Goal: Task Accomplishment & Management: Manage account settings

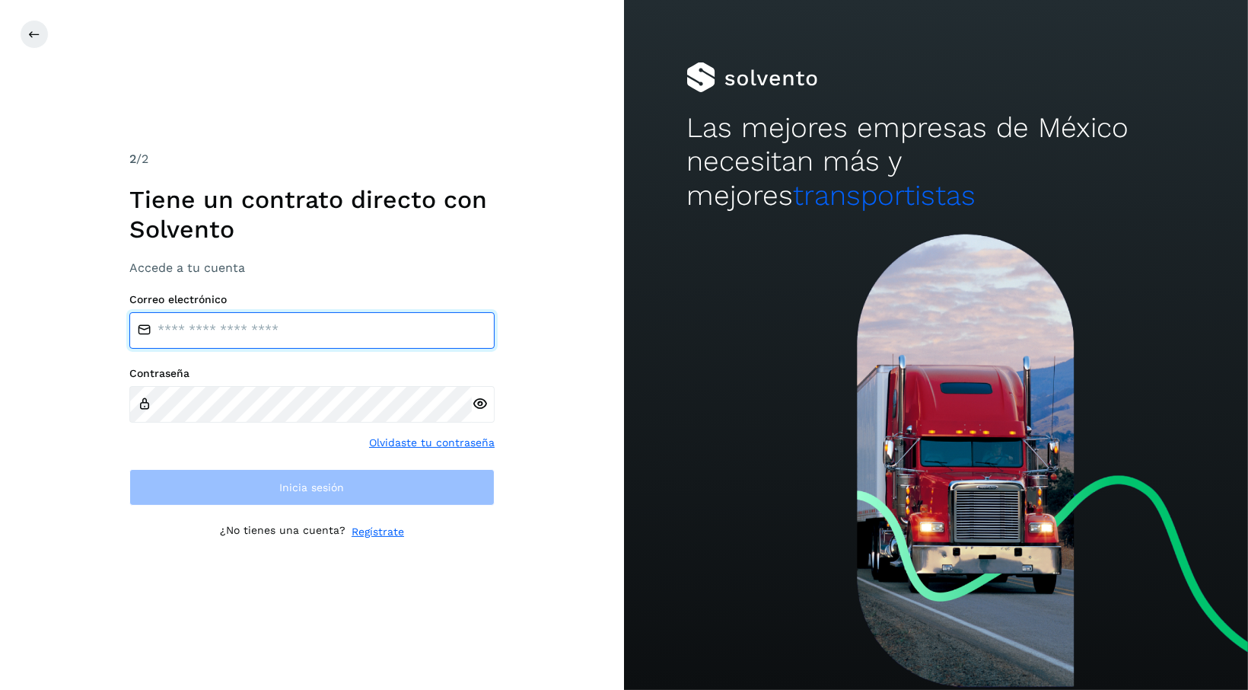
click at [326, 329] on input "email" at bounding box center [311, 330] width 365 height 37
type input "**********"
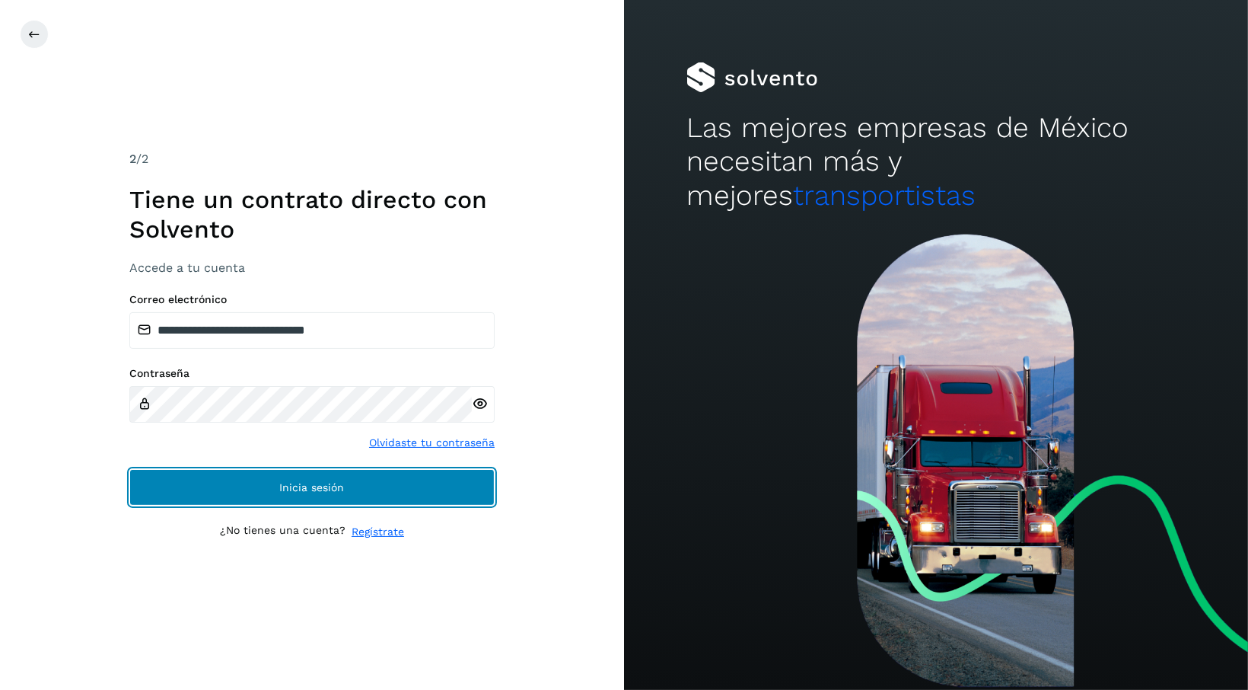
click at [291, 488] on span "Inicia sesión" at bounding box center [312, 487] width 65 height 11
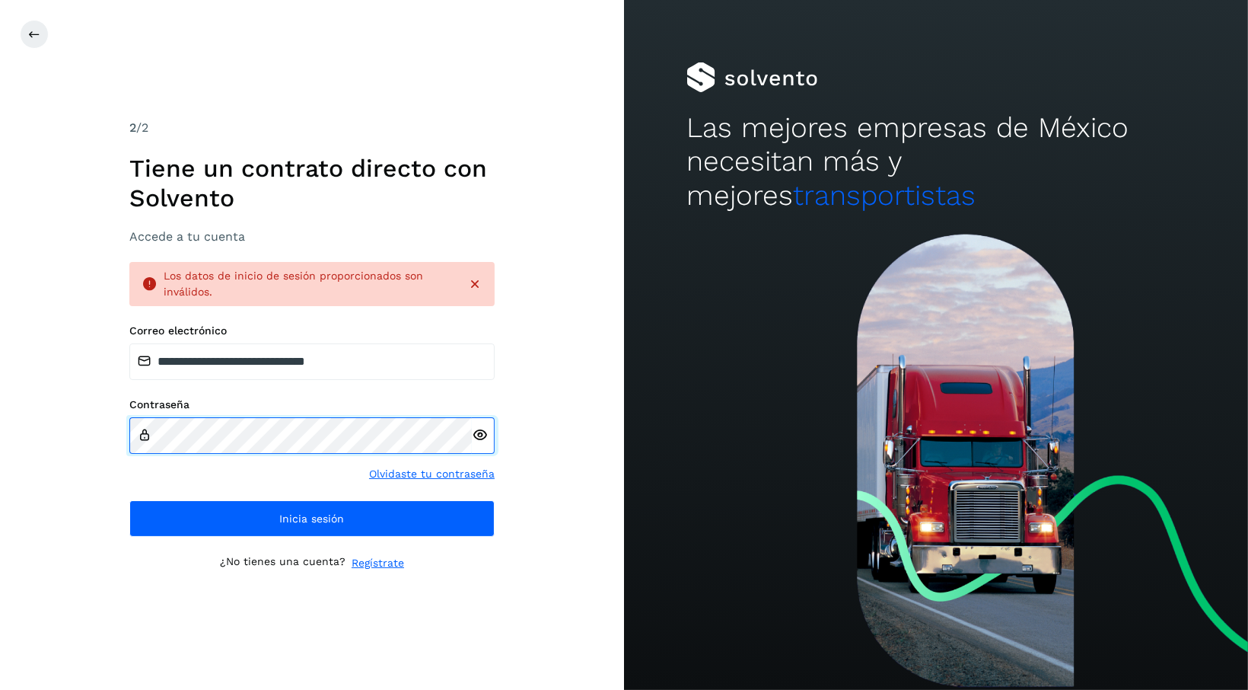
click at [97, 428] on div "**********" at bounding box center [312, 345] width 624 height 690
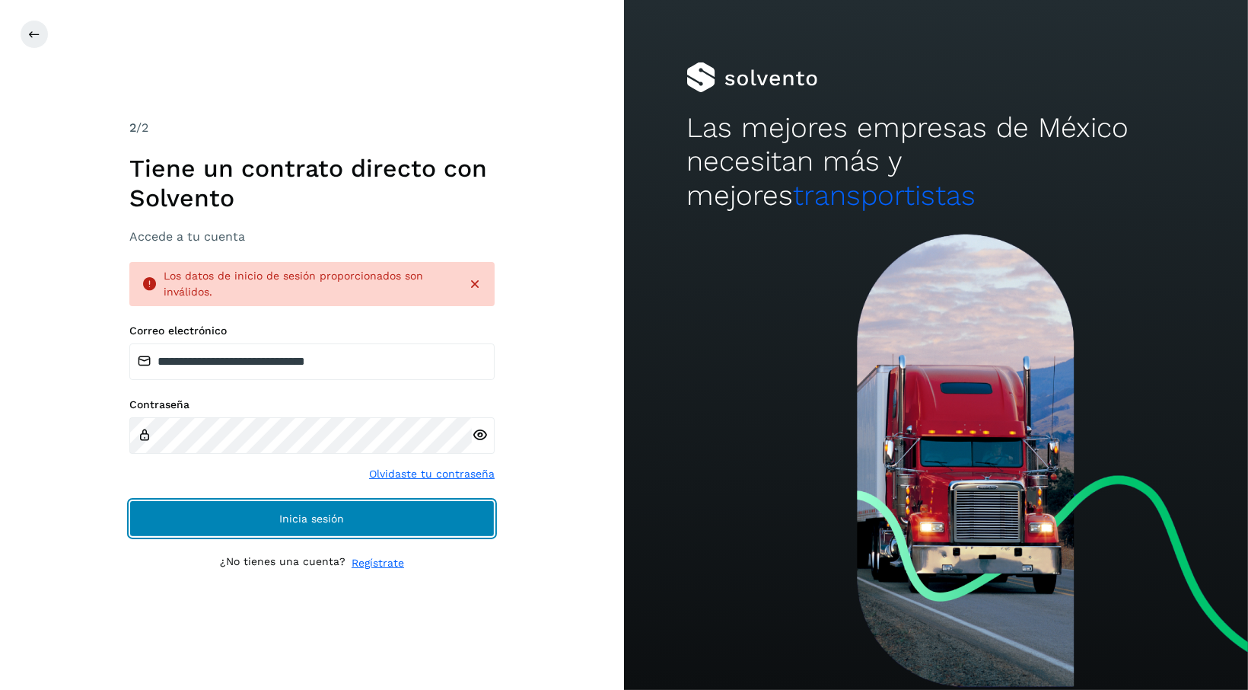
click at [365, 521] on button "Inicia sesión" at bounding box center [311, 518] width 365 height 37
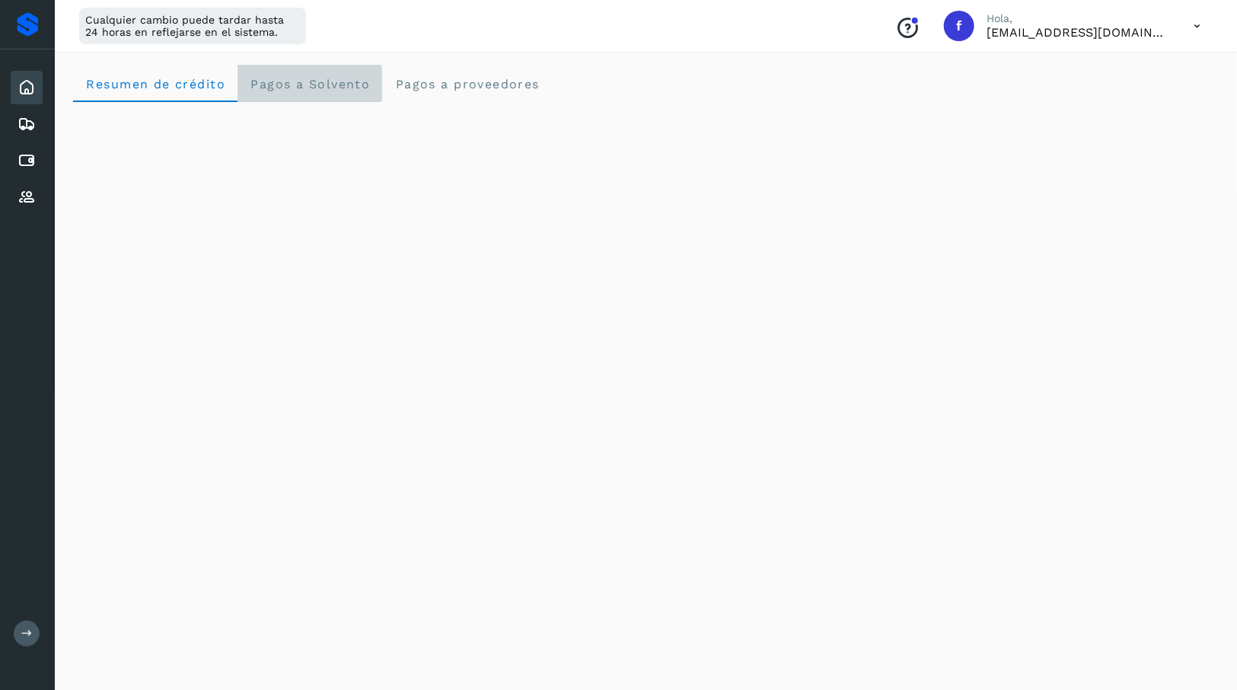
click at [312, 81] on span "Pagos a Solvento" at bounding box center [310, 84] width 120 height 14
click at [183, 88] on span "Resumen de crédito" at bounding box center [155, 84] width 140 height 14
click at [26, 123] on icon at bounding box center [27, 124] width 18 height 18
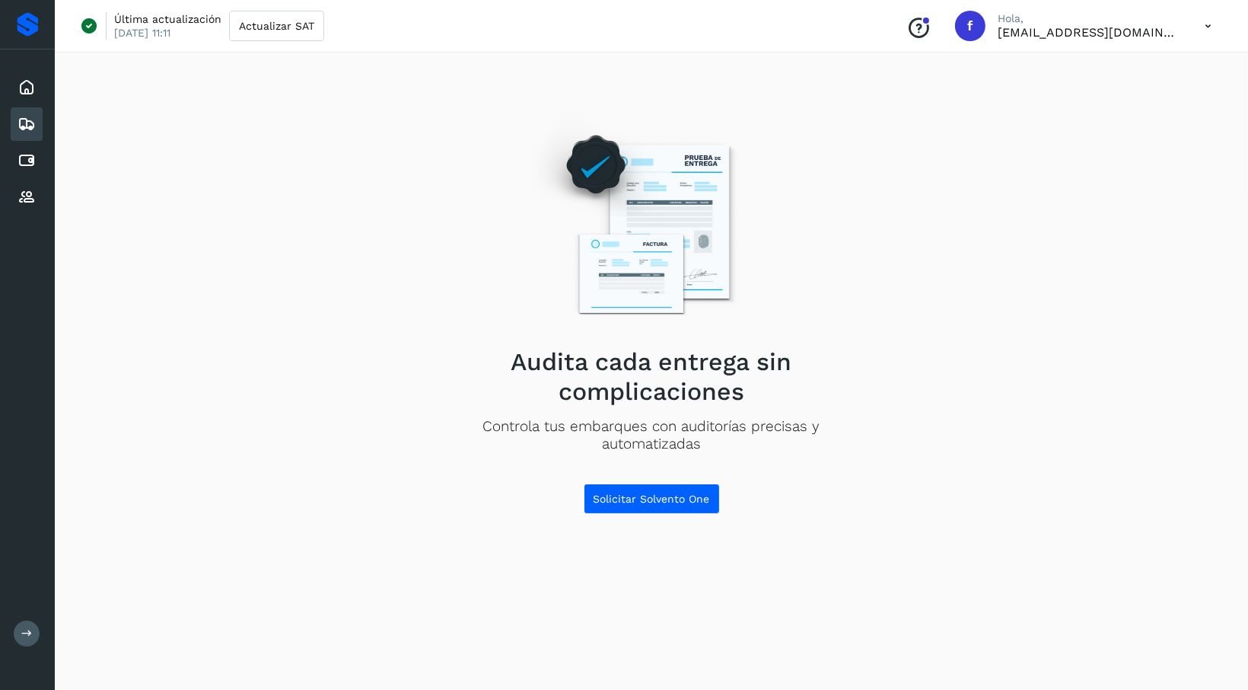
click at [8, 166] on div "Inicio Embarques Cuentas por pagar Proveedores" at bounding box center [27, 142] width 55 height 186
click at [34, 163] on icon at bounding box center [27, 160] width 18 height 18
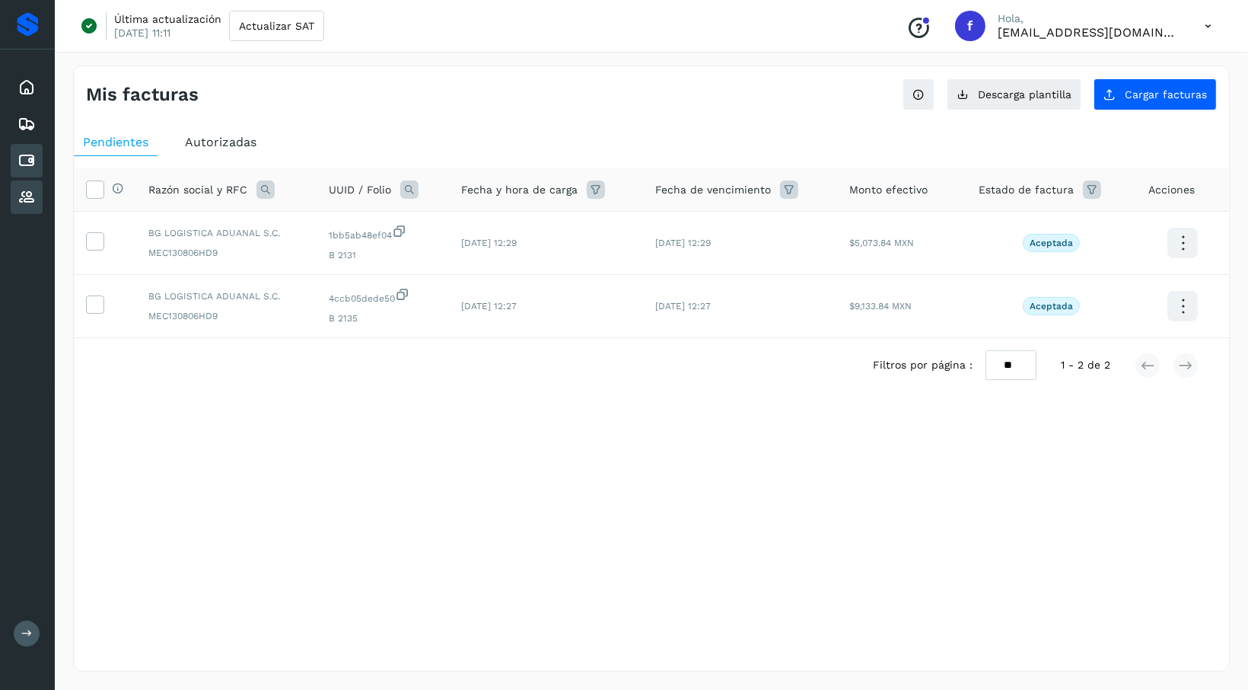
click at [31, 185] on div "Proveedores" at bounding box center [27, 196] width 32 height 33
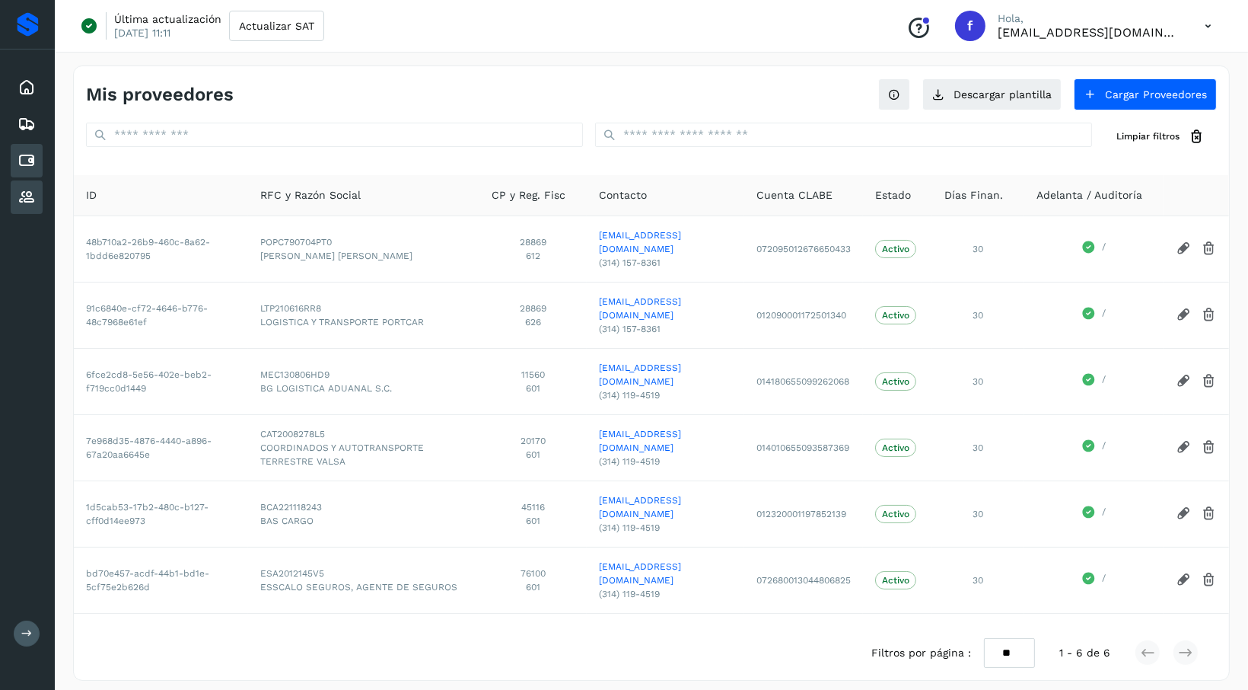
click at [27, 155] on icon at bounding box center [27, 160] width 18 height 18
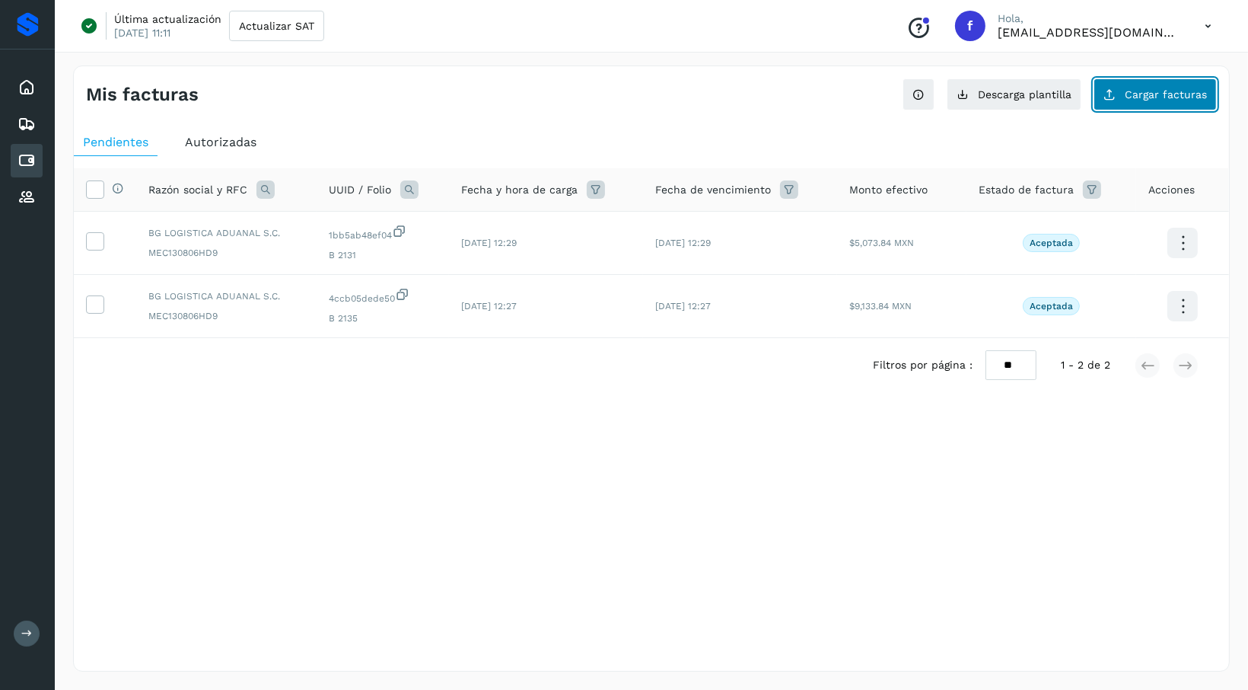
click at [1167, 96] on span "Cargar facturas" at bounding box center [1166, 94] width 82 height 11
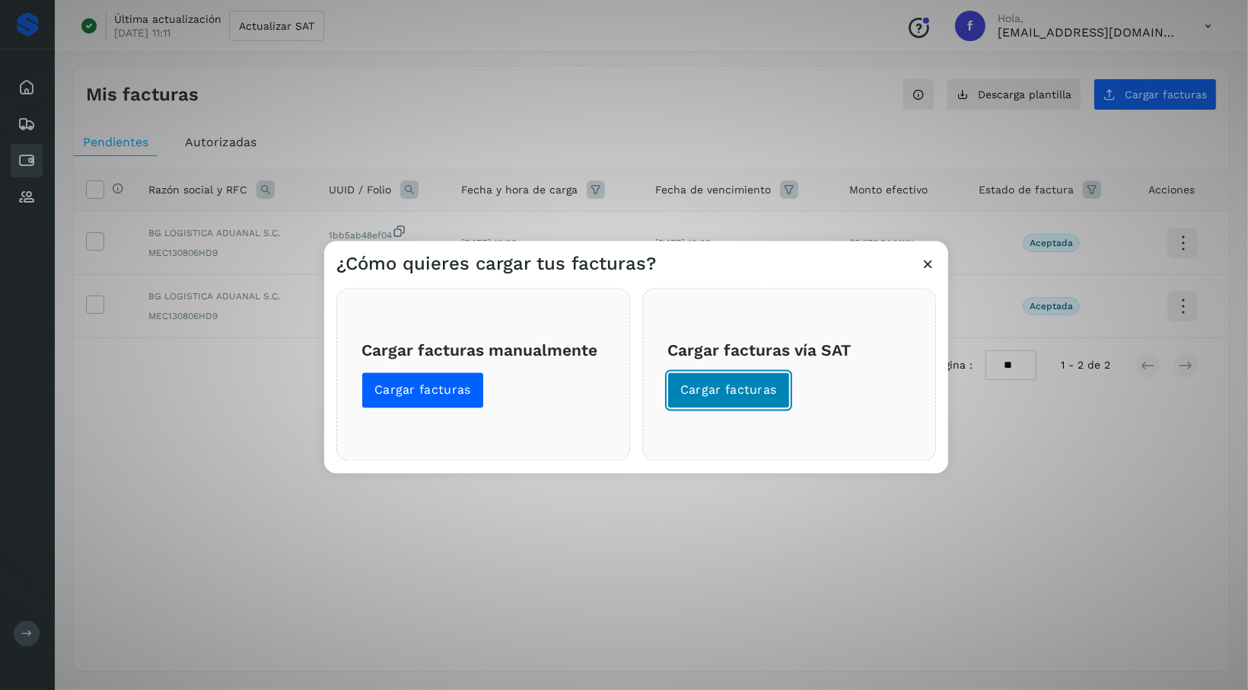
click at [778, 393] on button "Cargar facturas" at bounding box center [729, 390] width 123 height 37
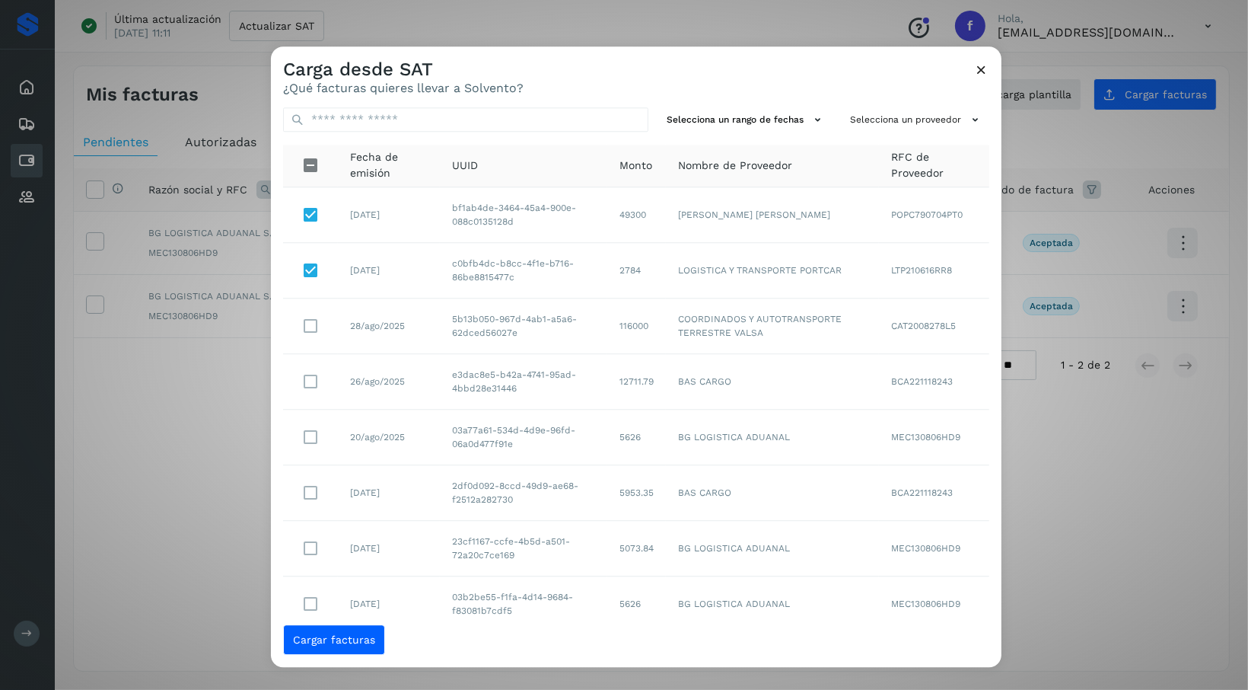
click at [983, 68] on icon at bounding box center [982, 70] width 16 height 16
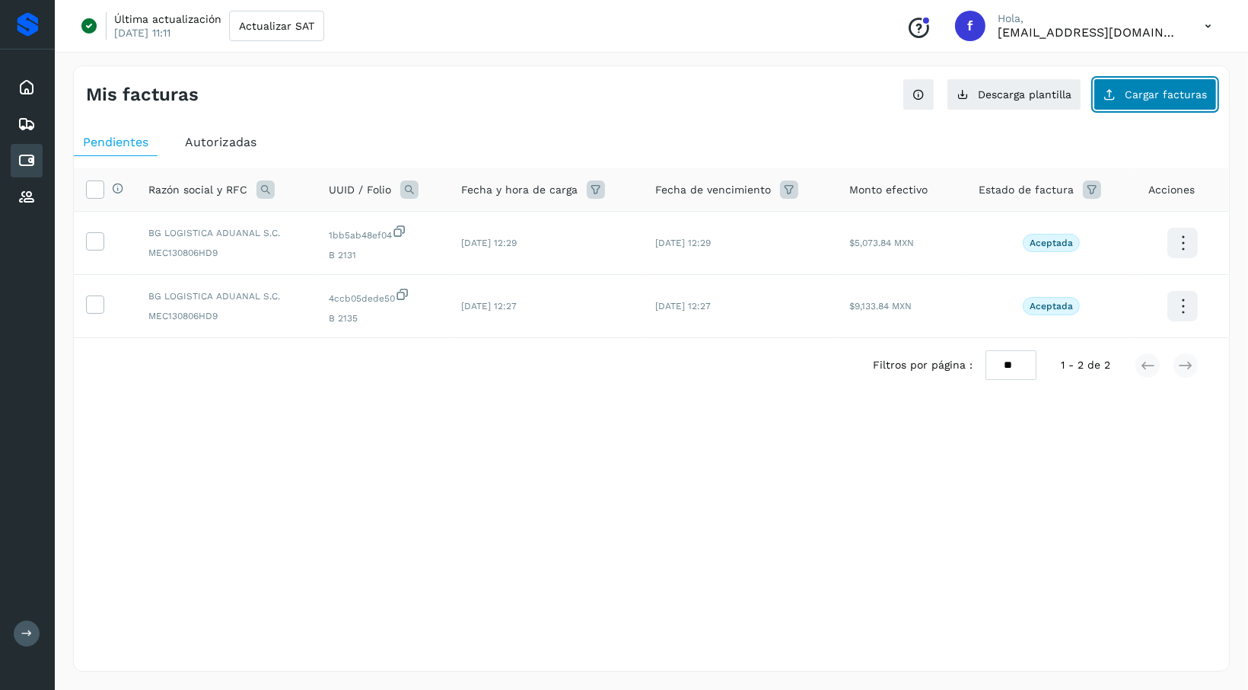
click at [1130, 84] on button "Cargar facturas" at bounding box center [1155, 94] width 123 height 32
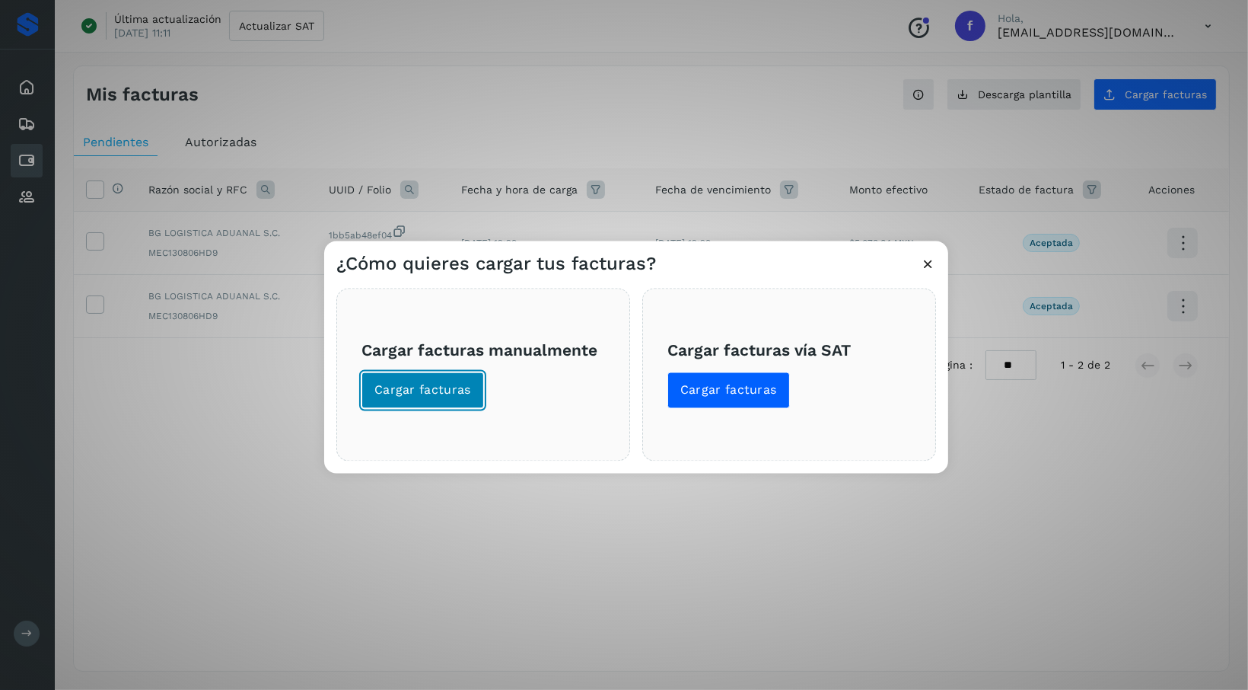
click at [427, 385] on span "Cargar facturas" at bounding box center [423, 390] width 97 height 17
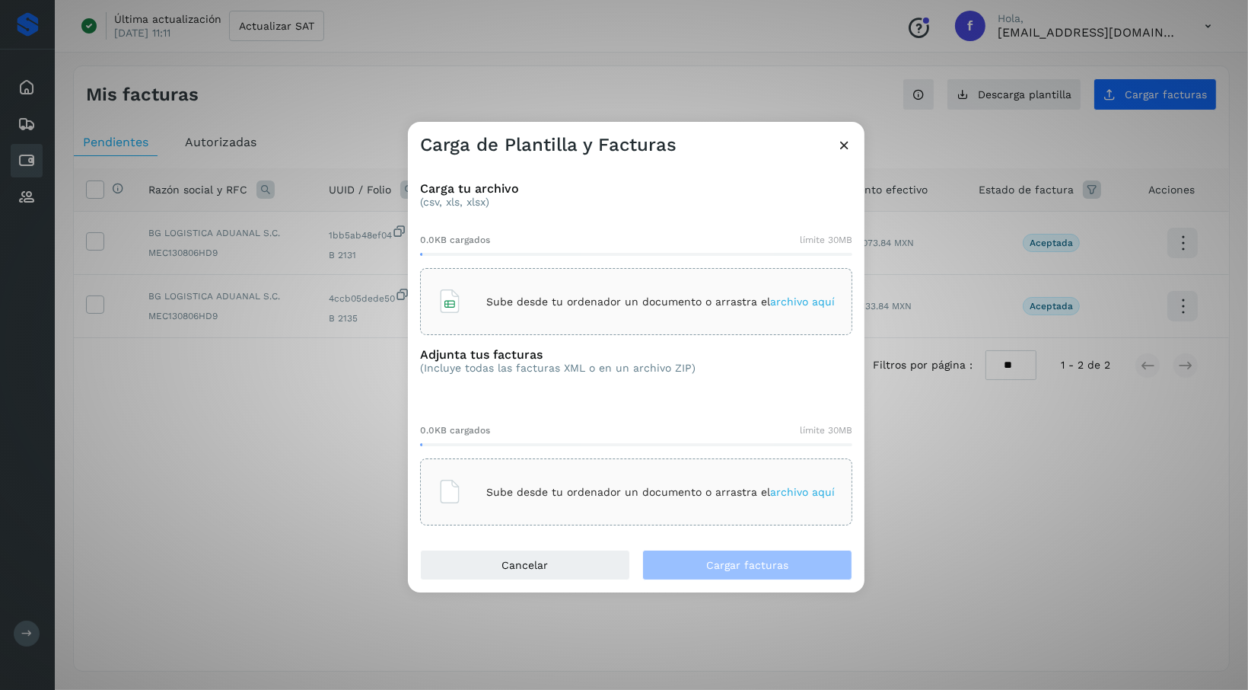
click at [610, 302] on p "Sube desde tu ordenador un documento o arrastra el archivo aquí" at bounding box center [660, 301] width 349 height 13
click at [610, 314] on div "Sube desde tu ordenador un documento o arrastra el archivo aquí" at bounding box center [636, 301] width 397 height 41
click at [778, 494] on span "archivo aquí" at bounding box center [802, 492] width 65 height 12
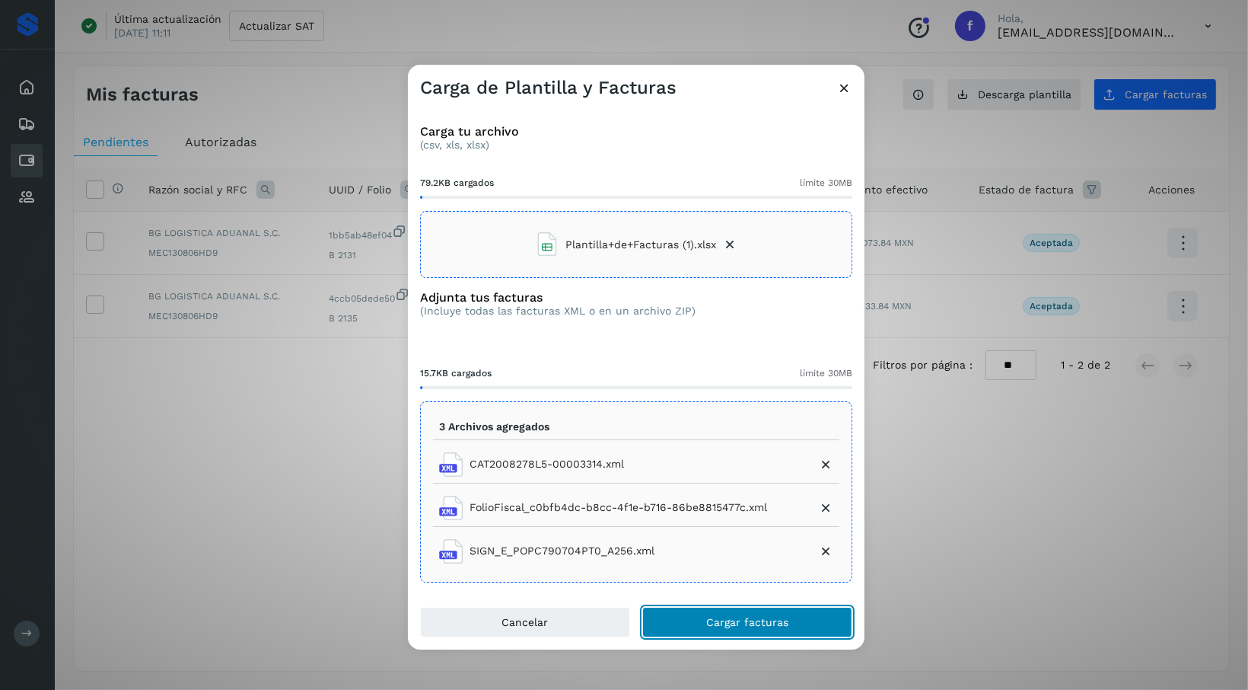
click at [748, 624] on span "Cargar facturas" at bounding box center [747, 622] width 82 height 11
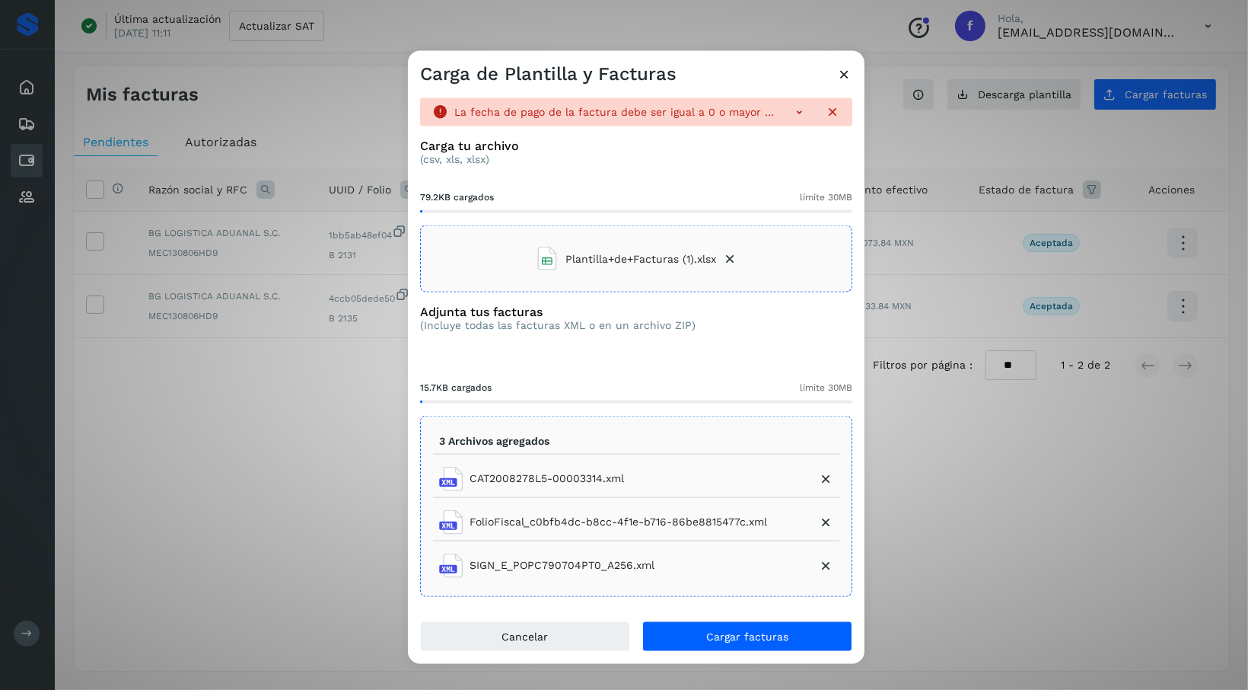
click at [792, 117] on icon at bounding box center [799, 111] width 15 height 15
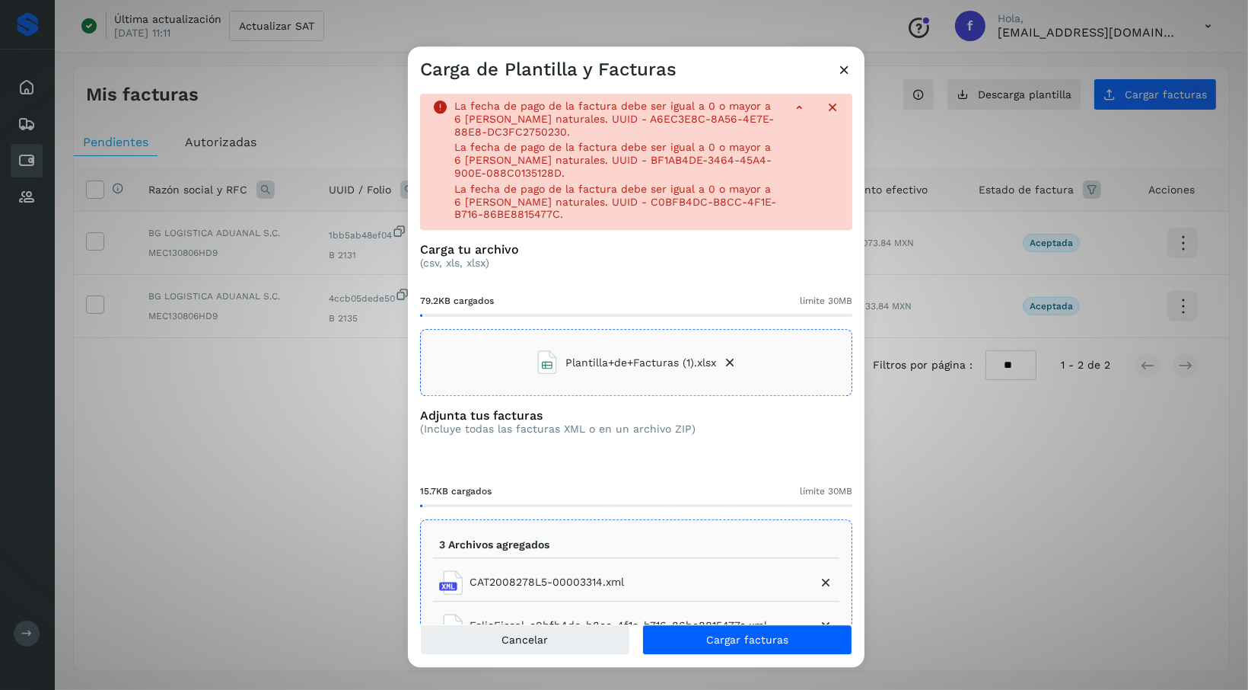
click at [825, 109] on icon at bounding box center [832, 107] width 15 height 15
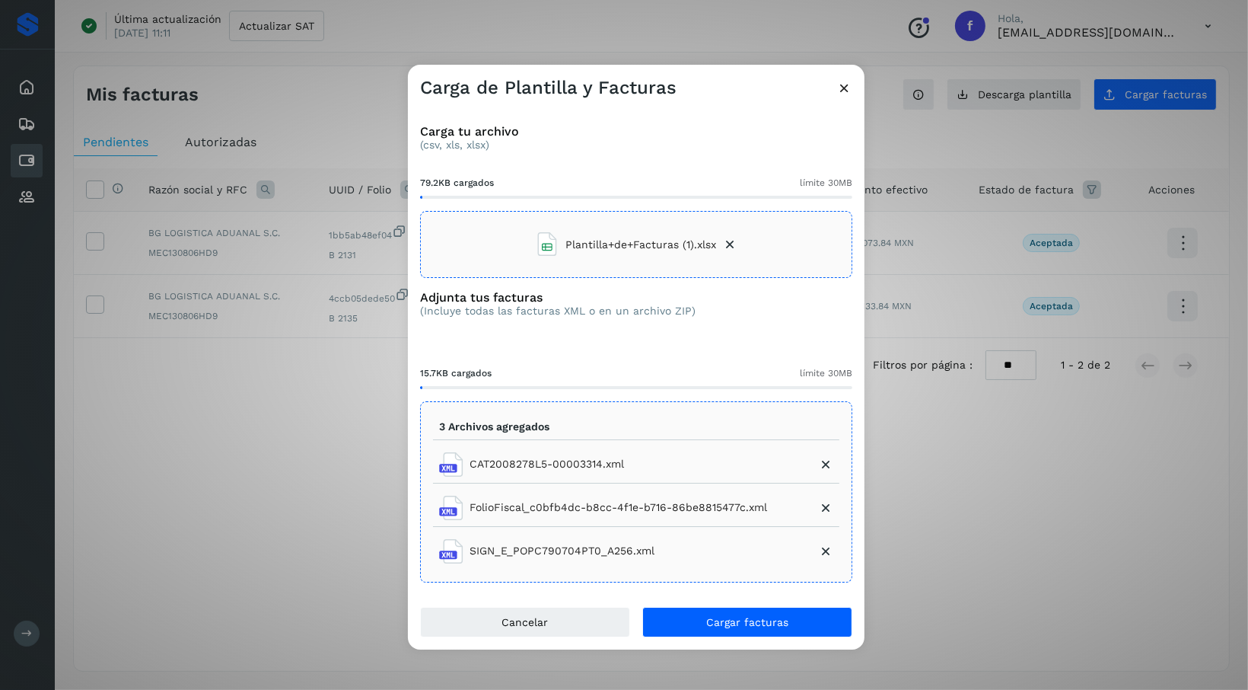
click at [728, 244] on icon at bounding box center [729, 244] width 15 height 15
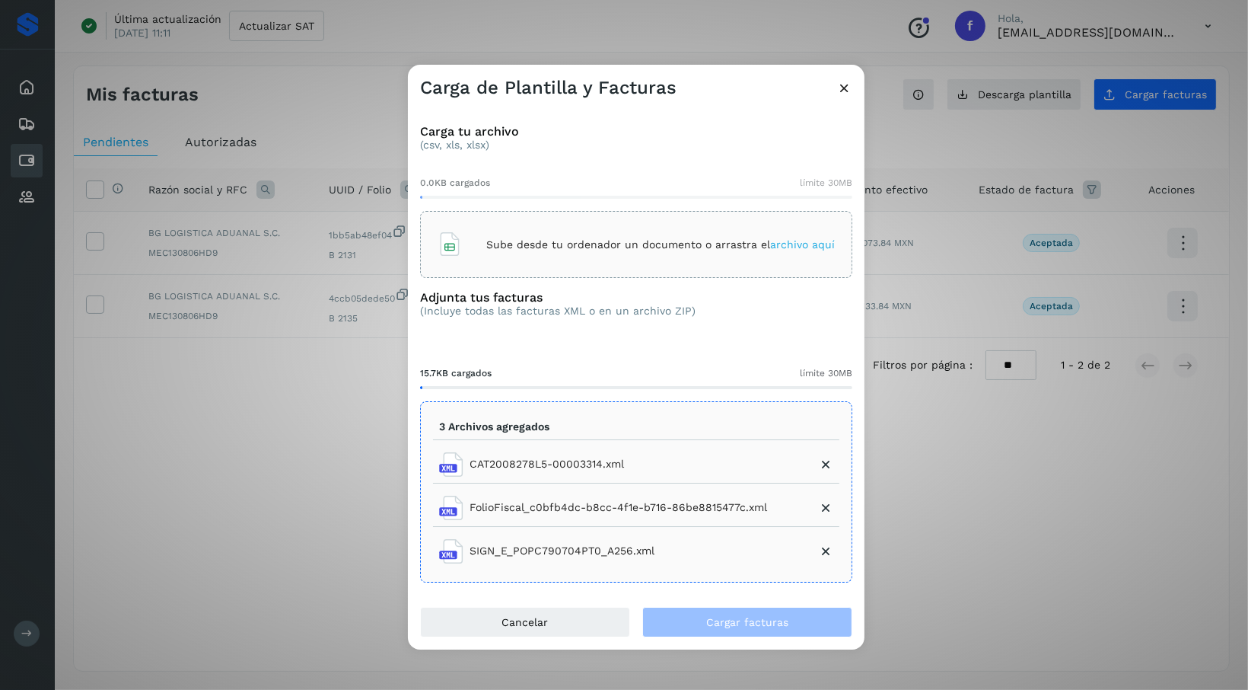
click at [801, 244] on span "archivo aquí" at bounding box center [802, 244] width 65 height 12
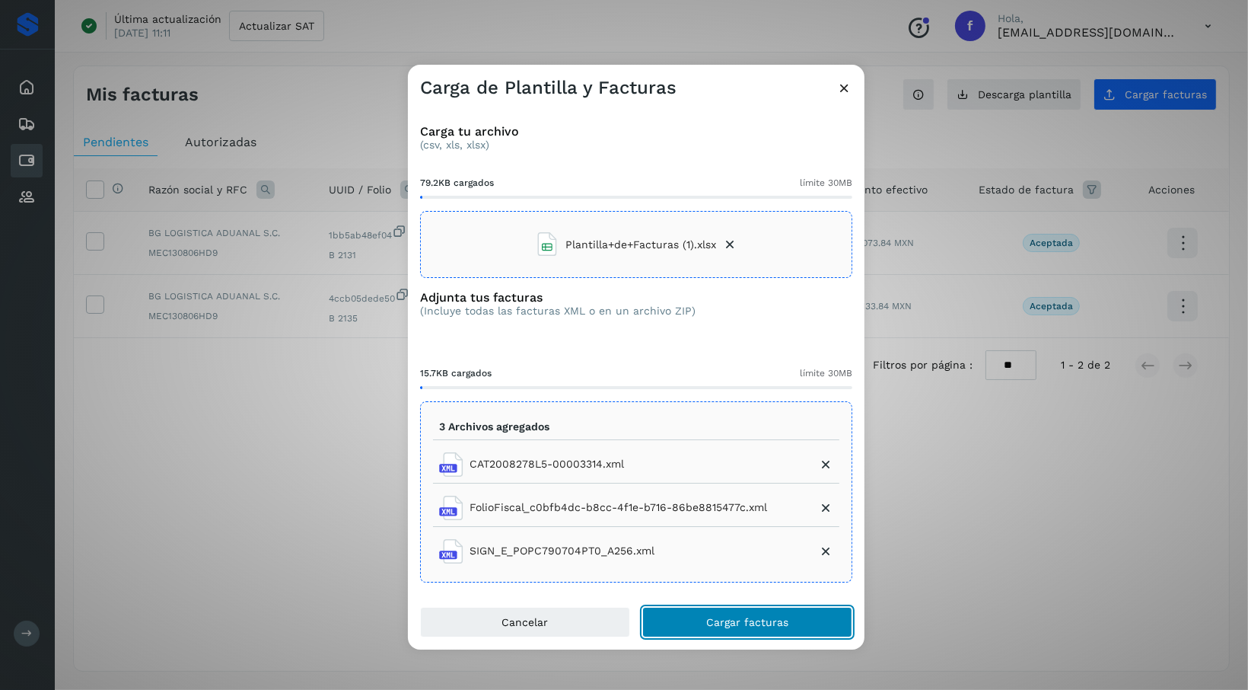
click at [735, 626] on span "Cargar facturas" at bounding box center [747, 622] width 82 height 11
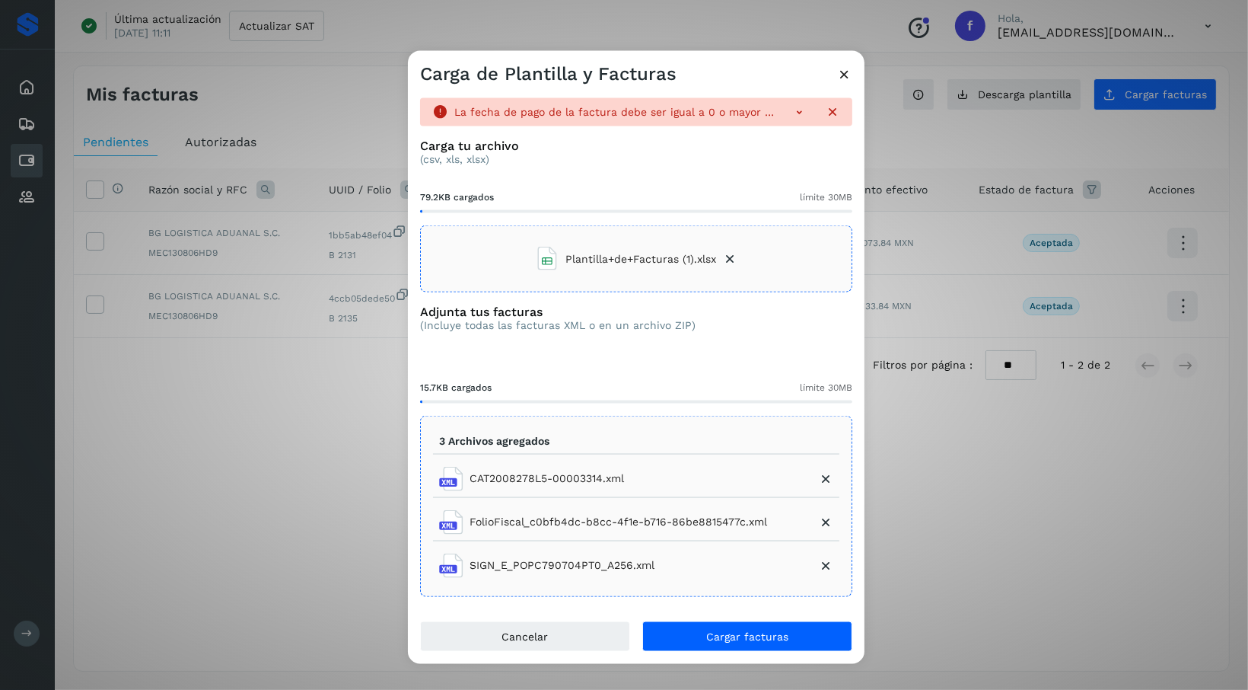
click at [789, 113] on div at bounding box center [810, 111] width 61 height 15
click at [800, 110] on icon at bounding box center [799, 111] width 15 height 15
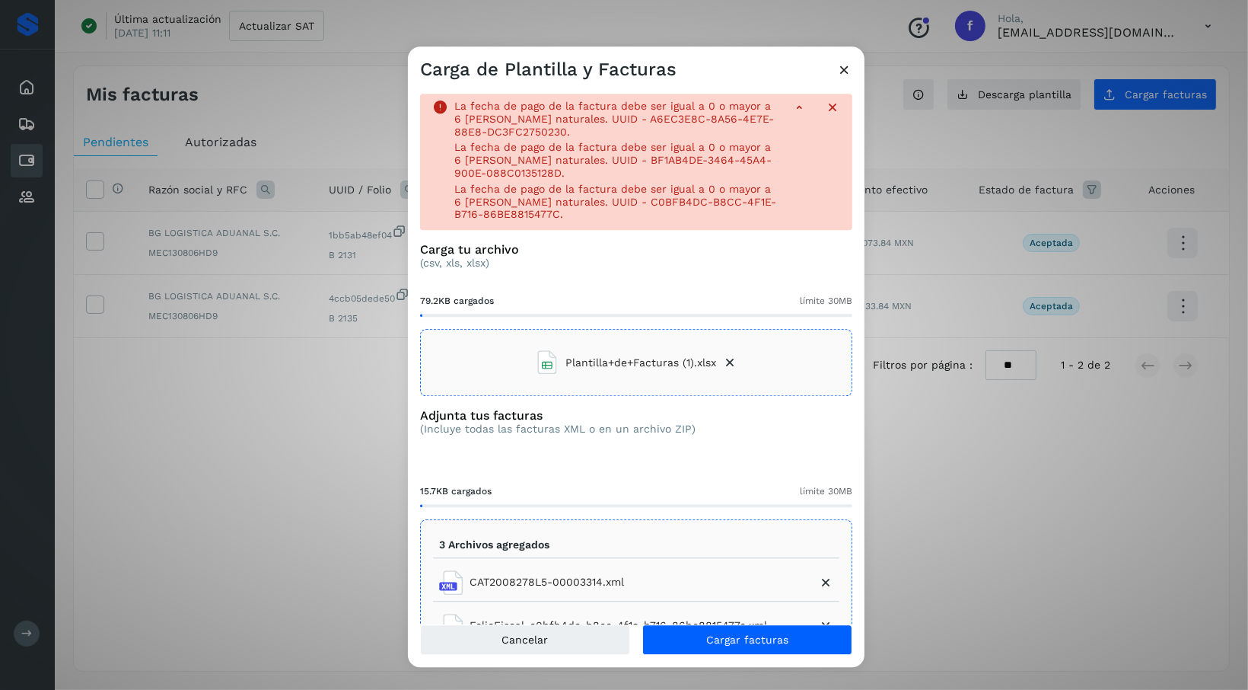
click at [843, 65] on icon at bounding box center [845, 70] width 16 height 16
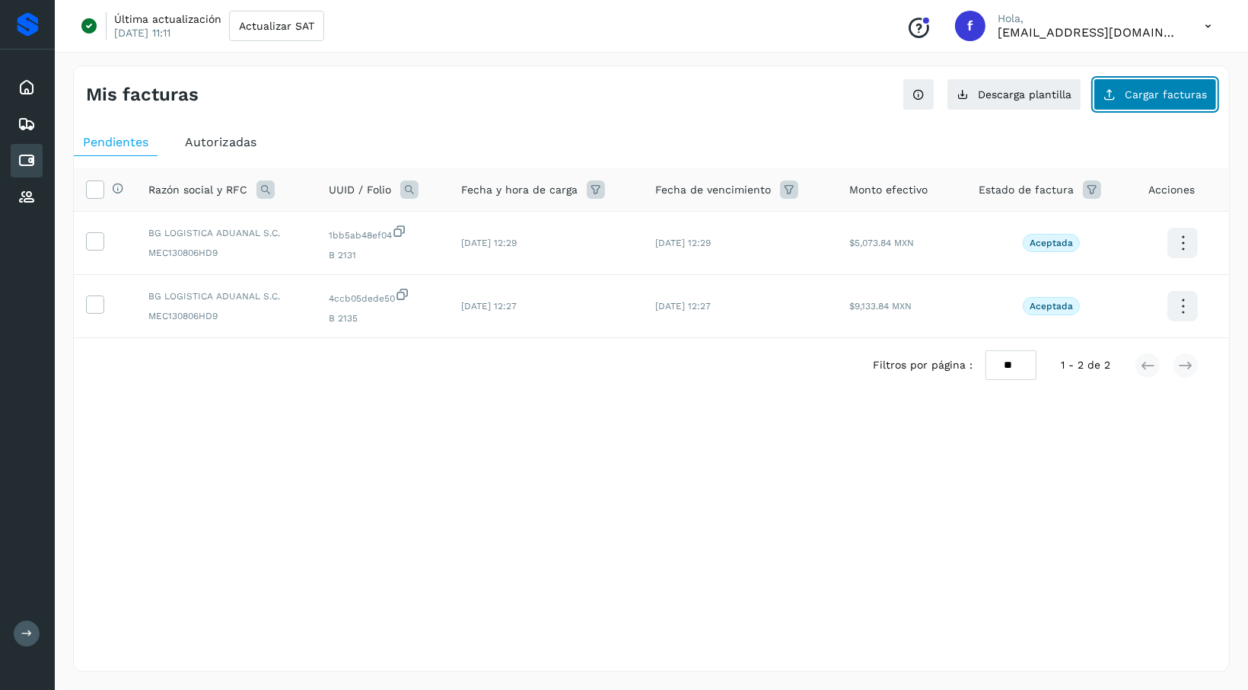
click at [1127, 92] on button "Cargar facturas" at bounding box center [1155, 94] width 123 height 32
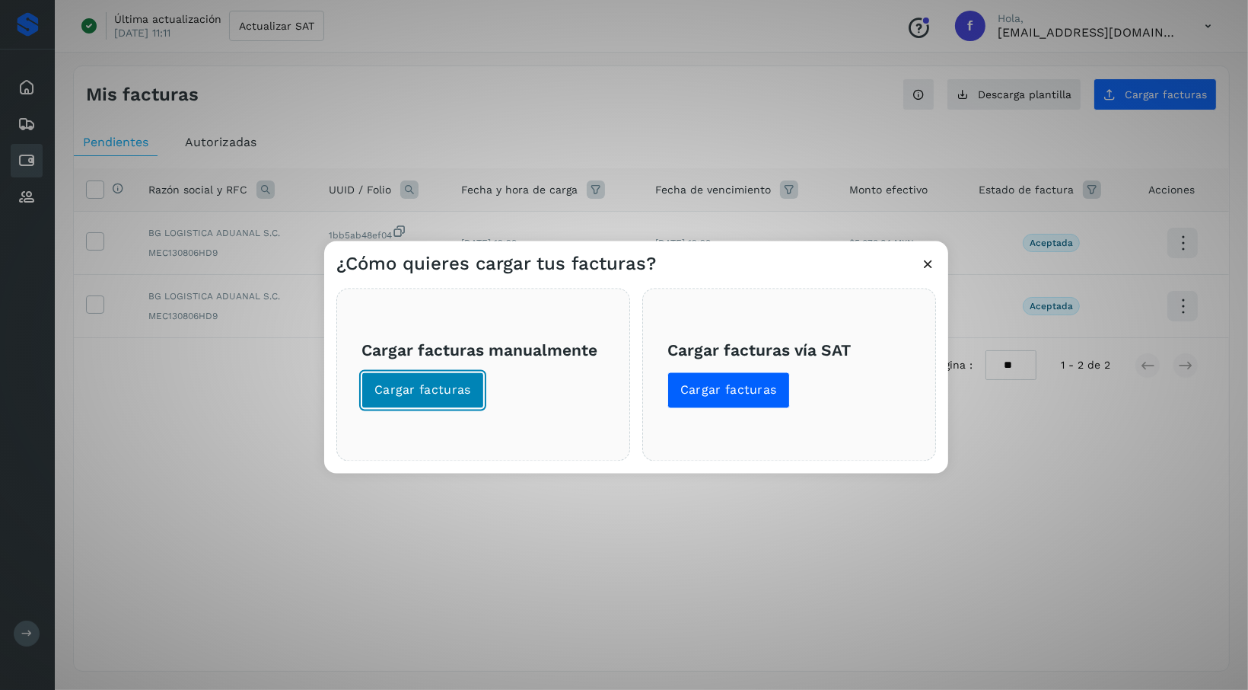
click at [454, 379] on button "Cargar facturas" at bounding box center [423, 390] width 123 height 37
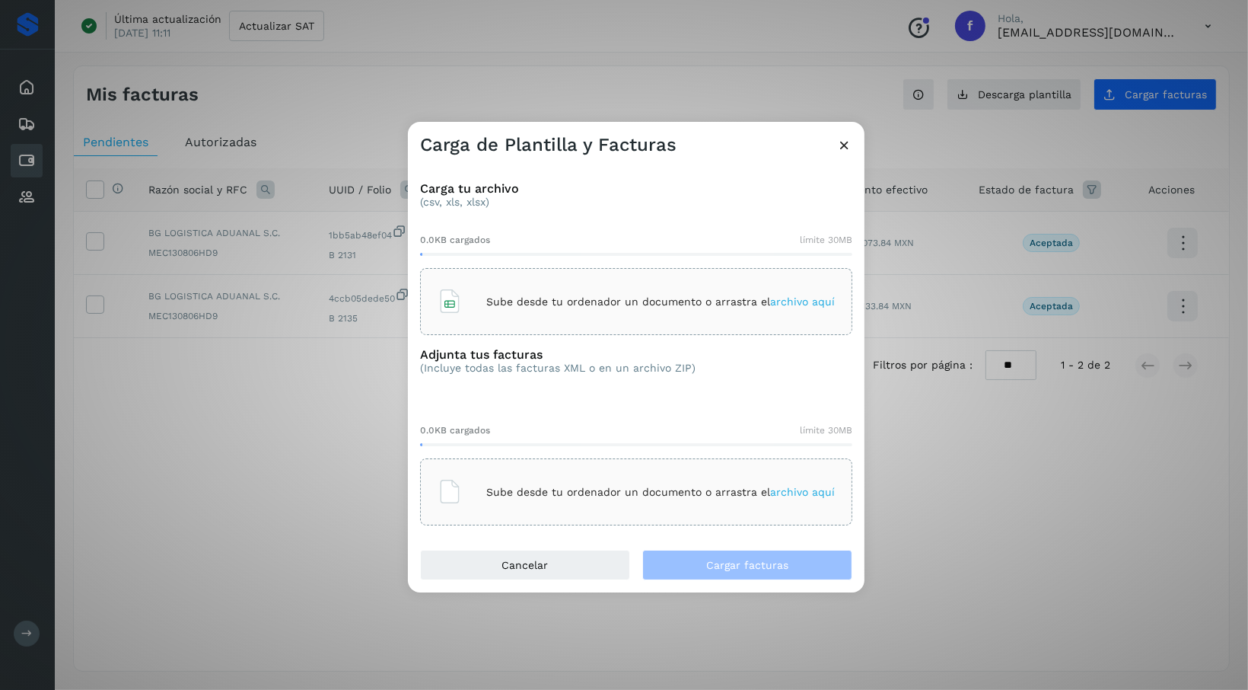
click at [795, 292] on div "Sube desde tu ordenador un documento o arrastra el archivo aquí" at bounding box center [636, 301] width 397 height 41
click at [783, 300] on span "archivo aquí" at bounding box center [802, 301] width 65 height 12
click at [555, 491] on p "Sube desde tu ordenador un documento o arrastra el archivo aquí" at bounding box center [660, 492] width 349 height 13
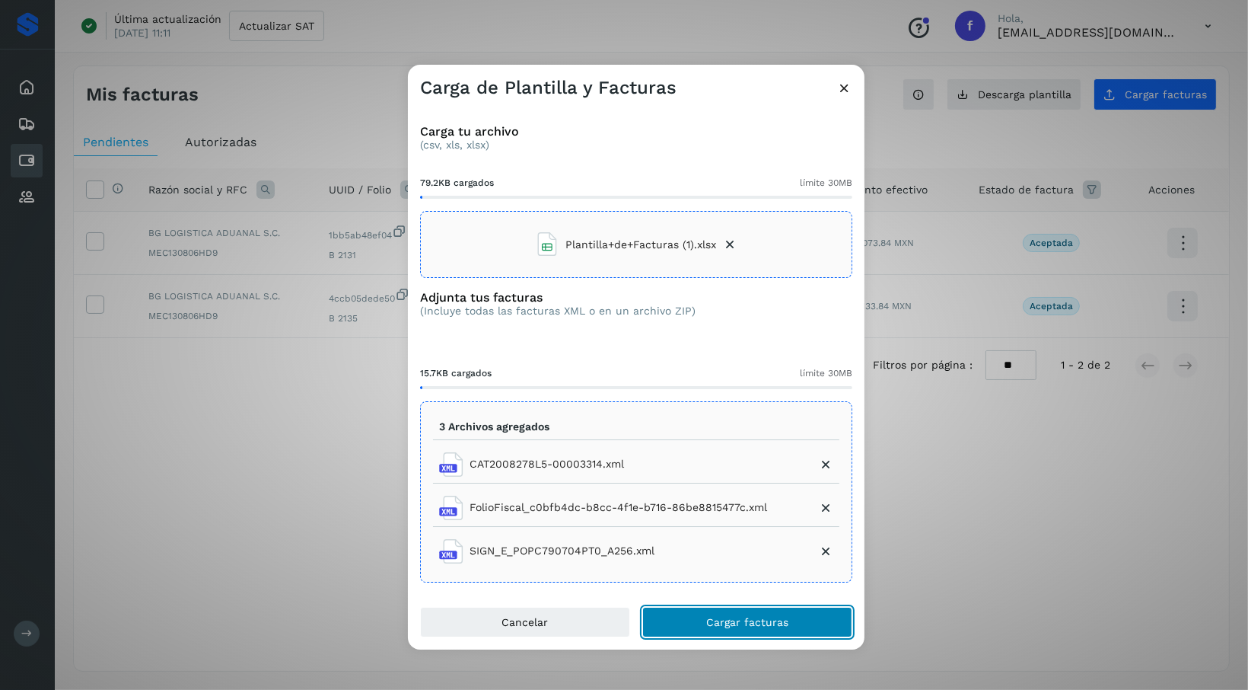
click at [811, 624] on button "Cargar facturas" at bounding box center [747, 622] width 210 height 30
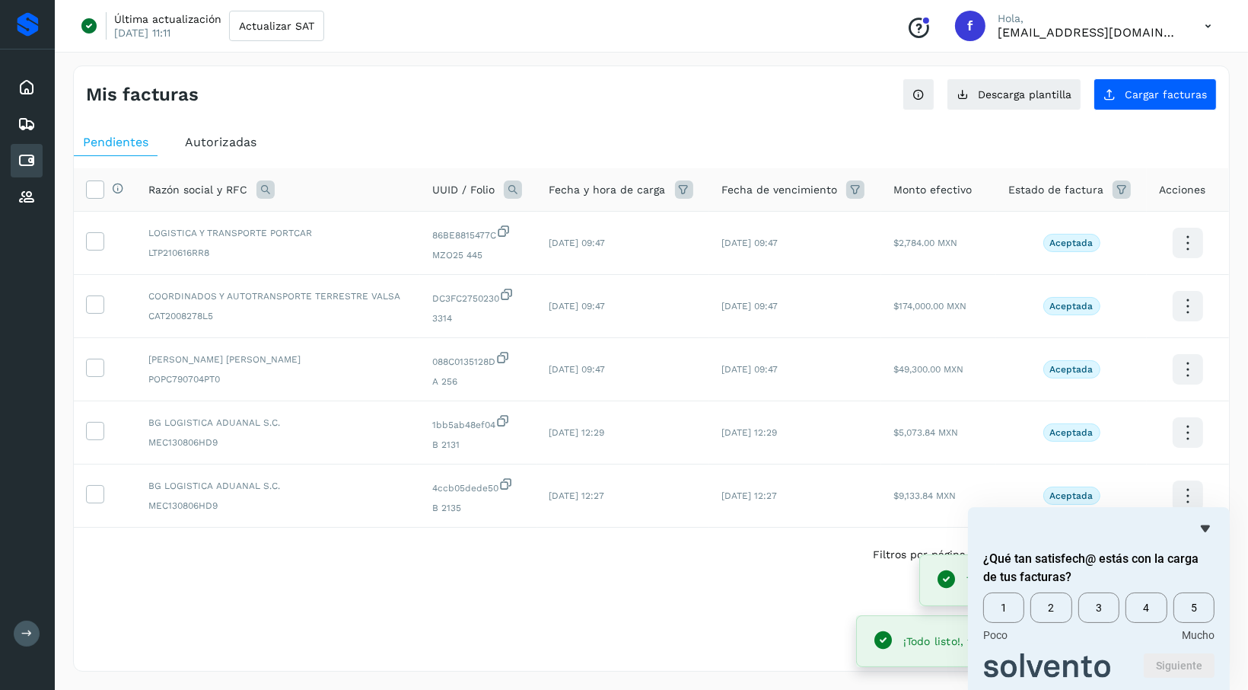
click at [551, 638] on div "Pendientes Autorizadas Selecciona todas las facturas disponibles para autorizac…" at bounding box center [652, 380] width 1156 height 515
click at [88, 247] on icon at bounding box center [95, 240] width 16 height 16
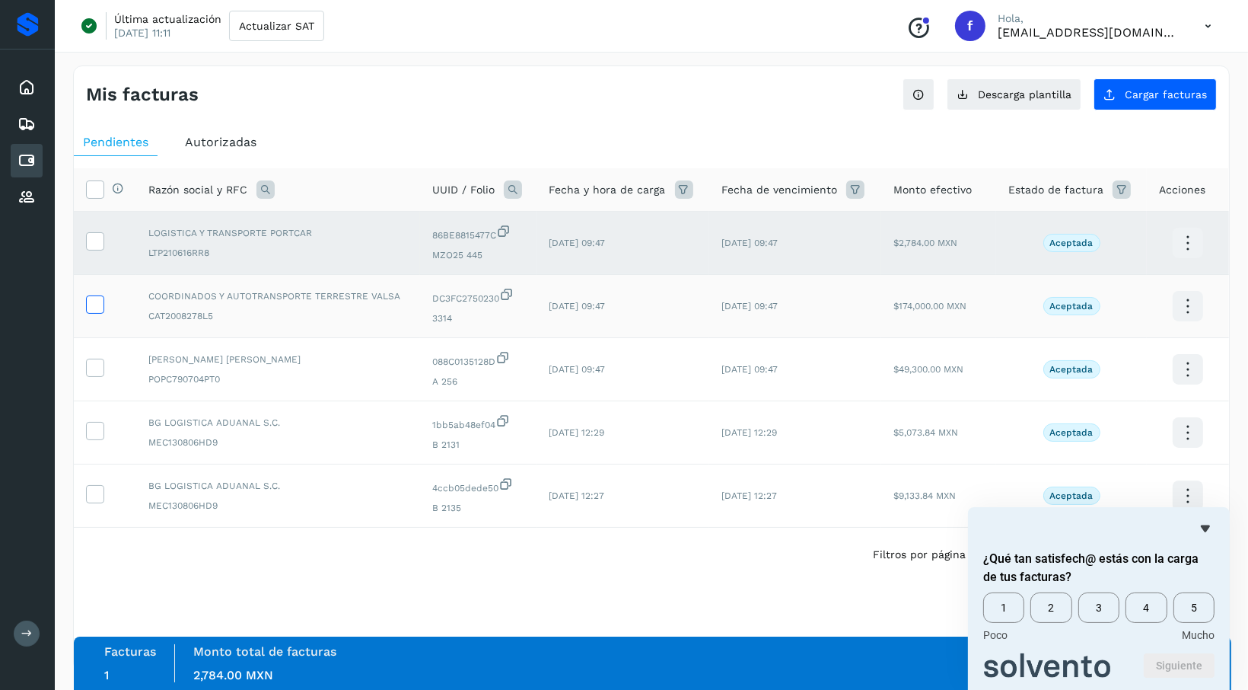
click at [96, 306] on icon at bounding box center [95, 303] width 16 height 16
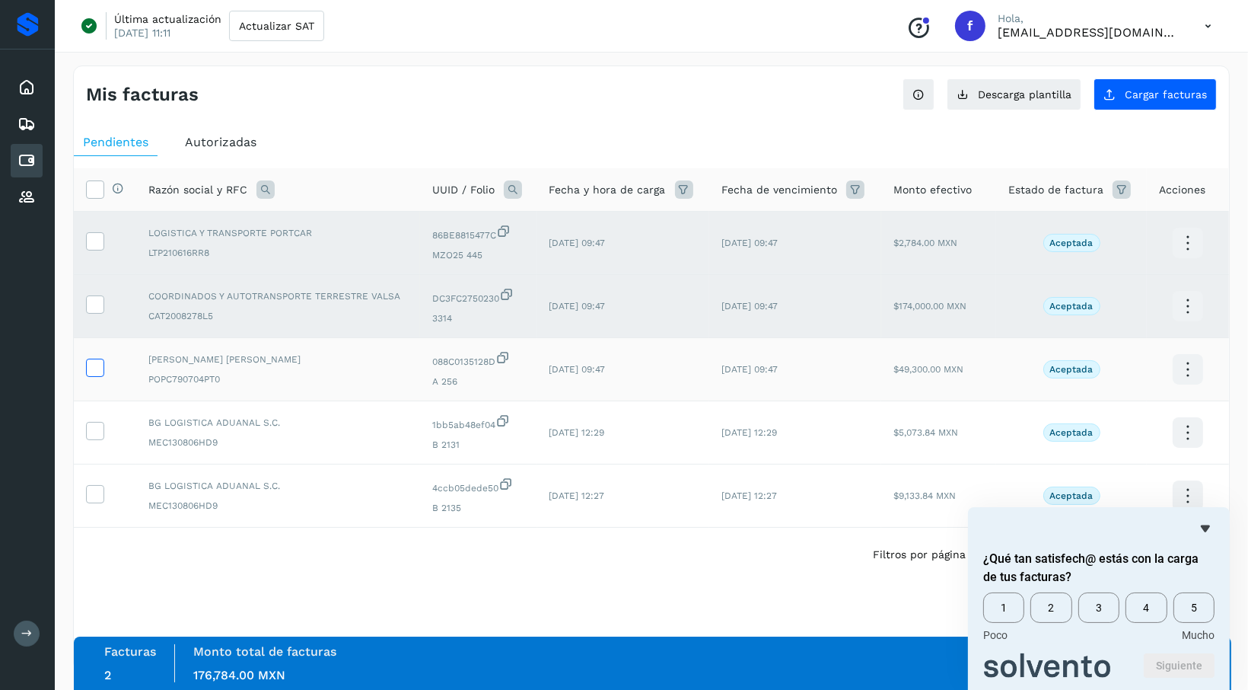
click at [94, 362] on icon at bounding box center [95, 367] width 16 height 16
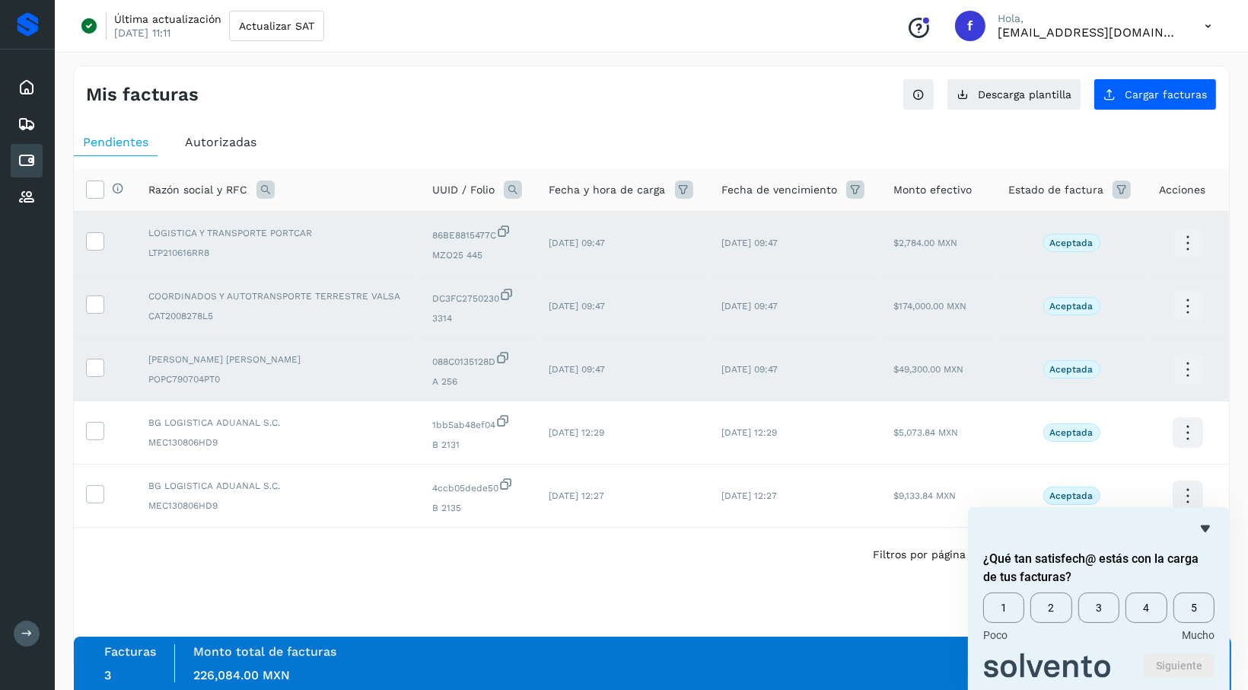
click at [1187, 371] on icon at bounding box center [1189, 370] width 36 height 36
click at [1248, 336] on html "Inicio Embarques Cuentas por pagar Proveedores Salir Última actualización [DATE…" at bounding box center [624, 345] width 1248 height 690
click at [1188, 244] on div at bounding box center [624, 345] width 1248 height 690
click at [1187, 249] on icon at bounding box center [1189, 243] width 36 height 36
click at [1235, 317] on div at bounding box center [624, 345] width 1248 height 690
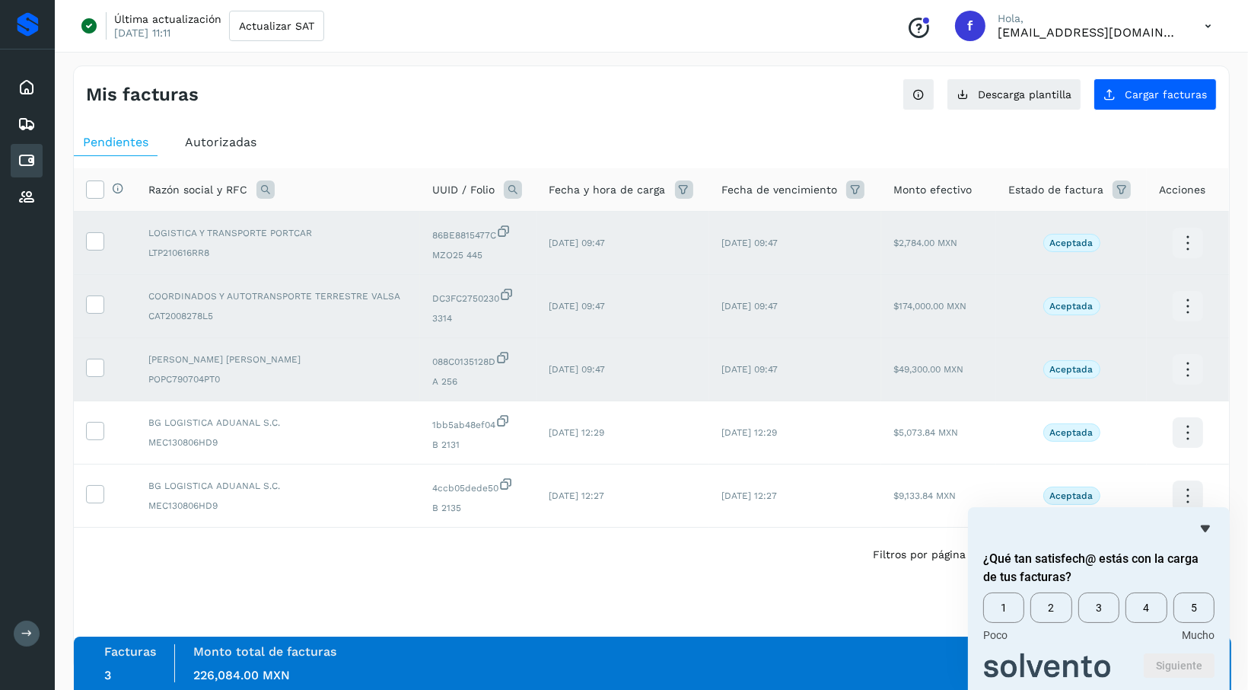
click at [244, 142] on span "Autorizadas" at bounding box center [221, 142] width 72 height 14
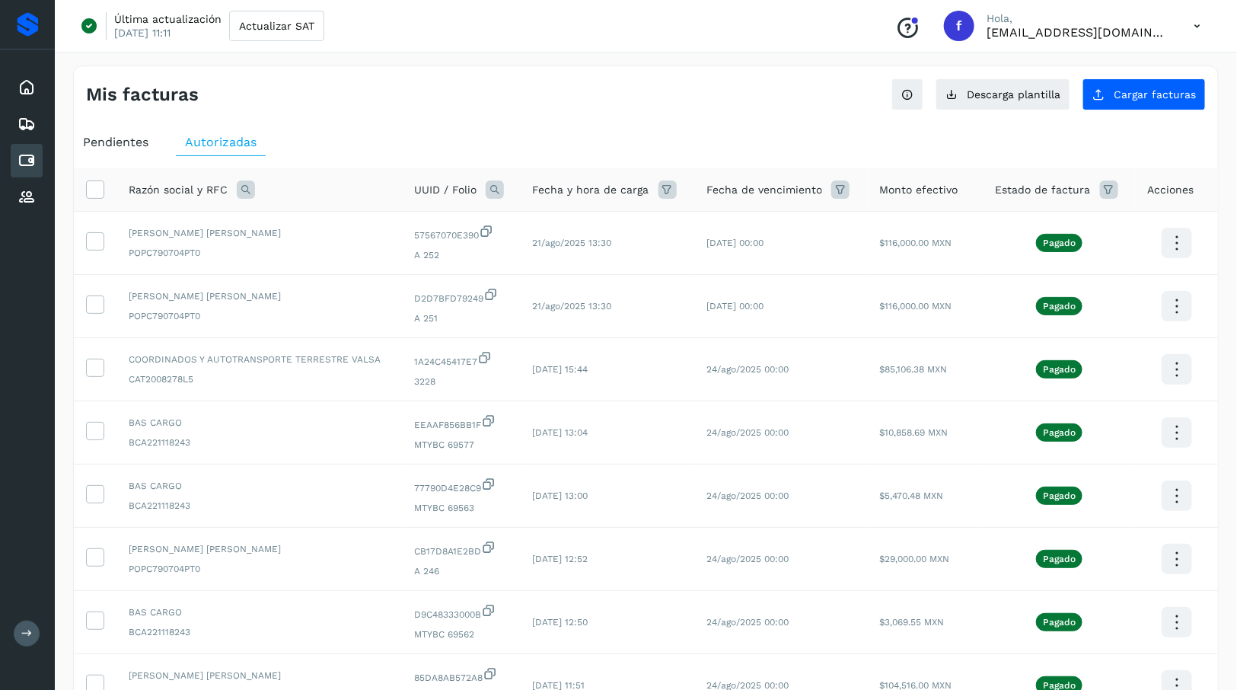
click at [132, 142] on span "Pendientes" at bounding box center [115, 142] width 65 height 14
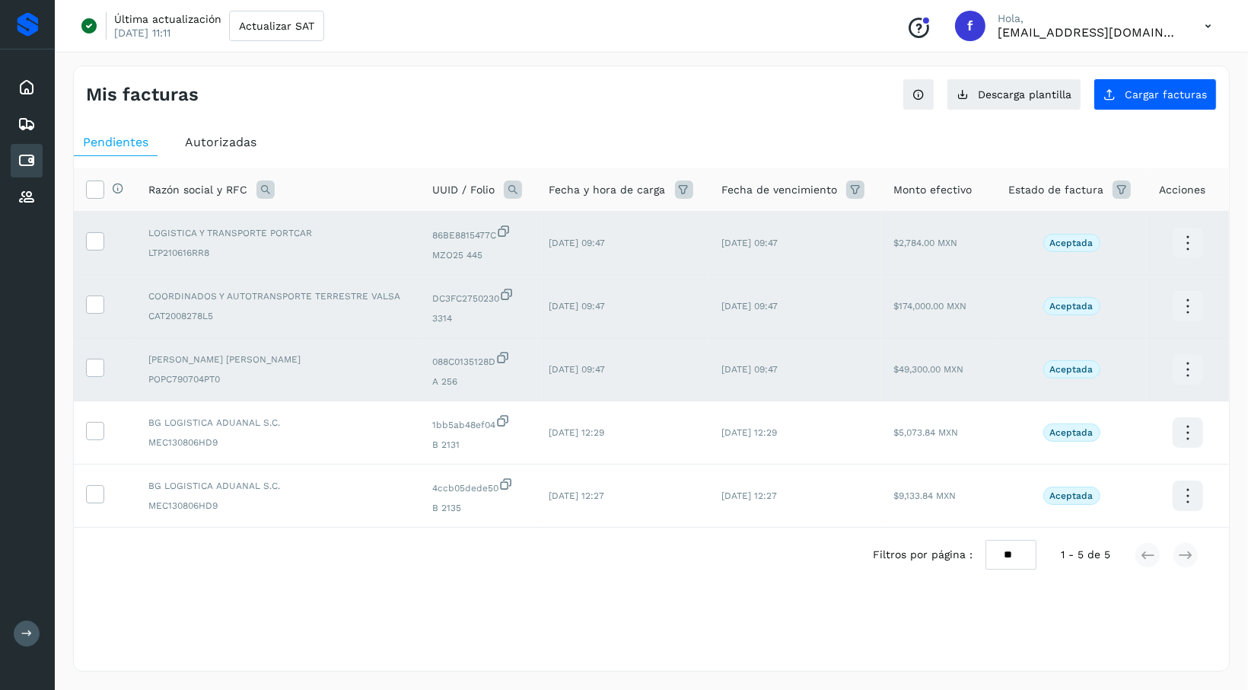
click at [1184, 183] on span "Acciones" at bounding box center [1182, 190] width 46 height 16
click at [1181, 311] on icon at bounding box center [1189, 307] width 36 height 36
click at [294, 607] on div at bounding box center [624, 345] width 1248 height 690
click at [34, 90] on icon at bounding box center [27, 87] width 18 height 18
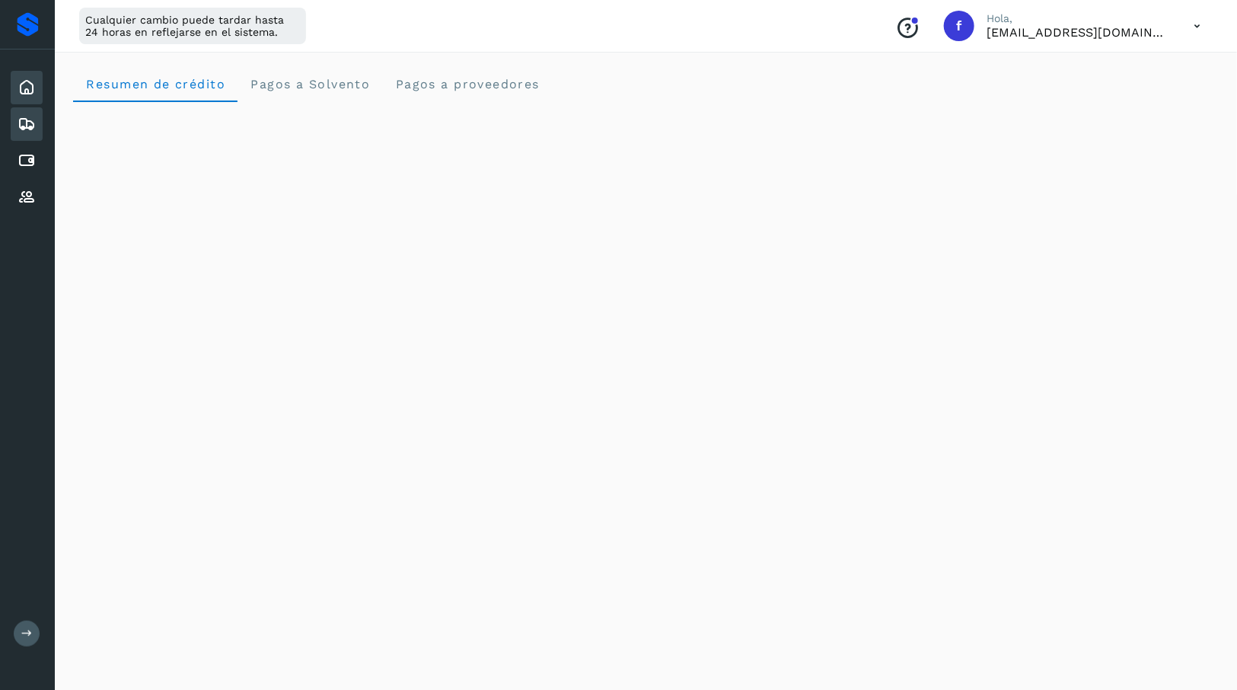
click at [15, 120] on div "Embarques" at bounding box center [27, 123] width 32 height 33
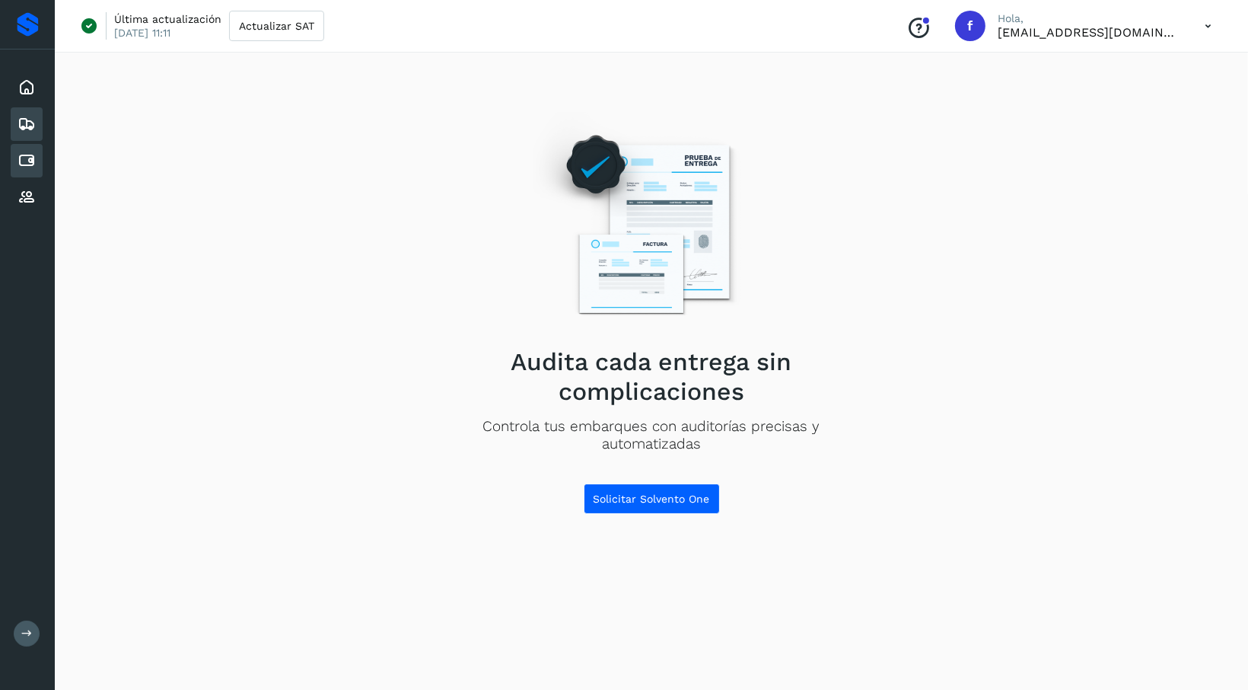
click at [18, 159] on icon at bounding box center [27, 160] width 18 height 18
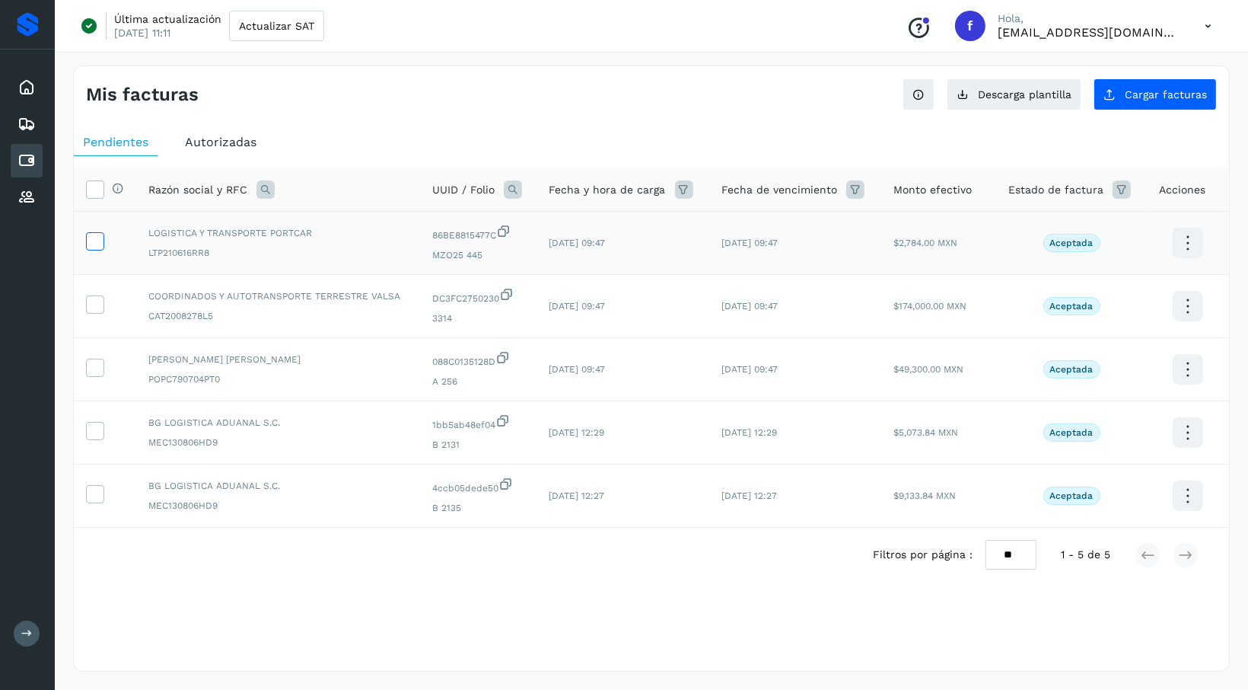
click at [96, 244] on icon at bounding box center [95, 240] width 16 height 16
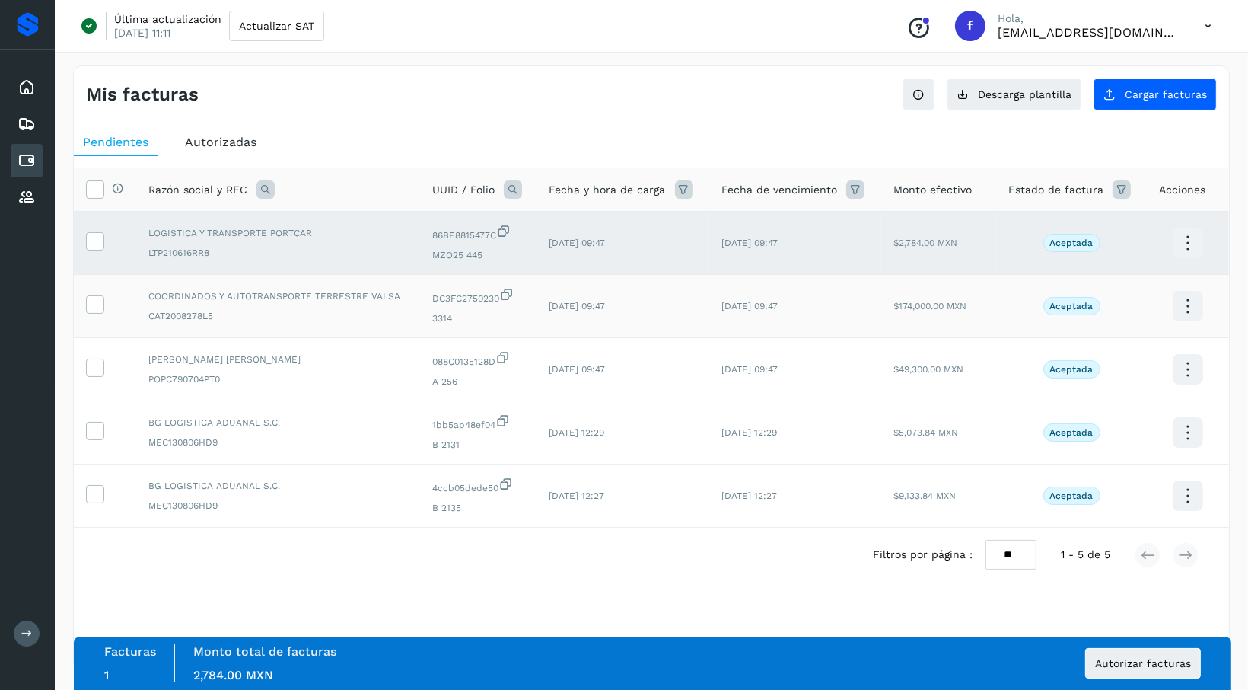
click at [97, 290] on td at bounding box center [105, 306] width 62 height 63
click at [97, 299] on icon at bounding box center [95, 303] width 16 height 16
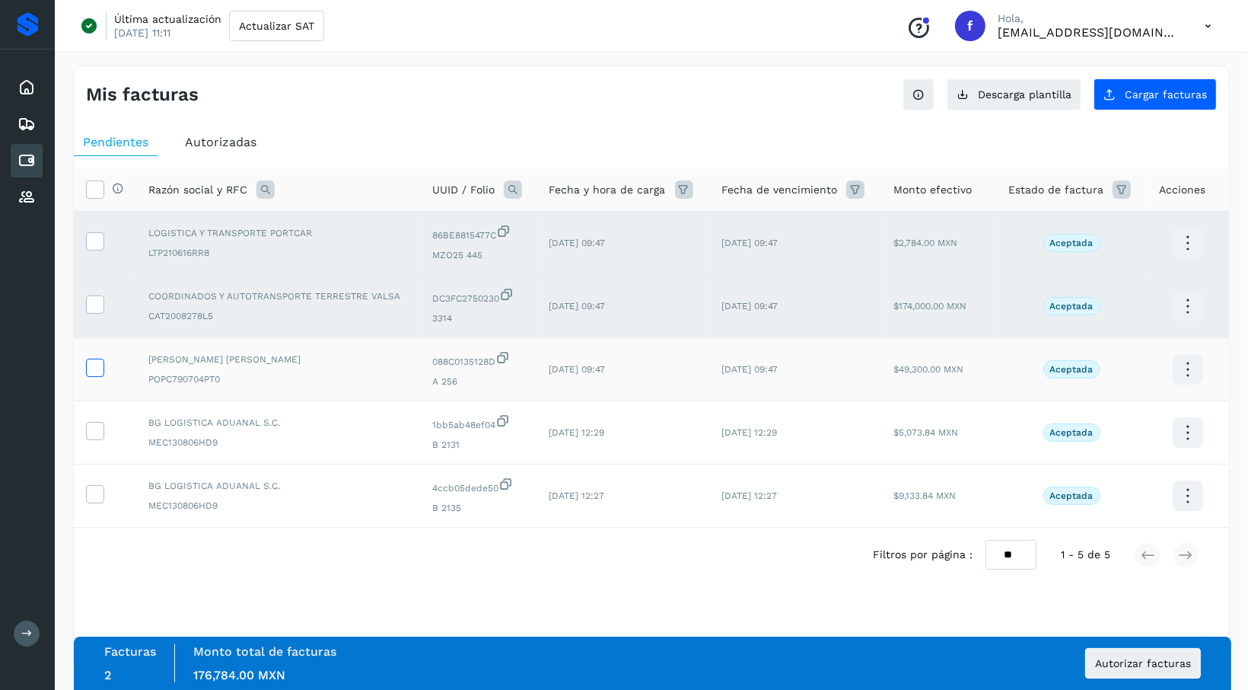
click at [100, 367] on icon at bounding box center [95, 367] width 16 height 16
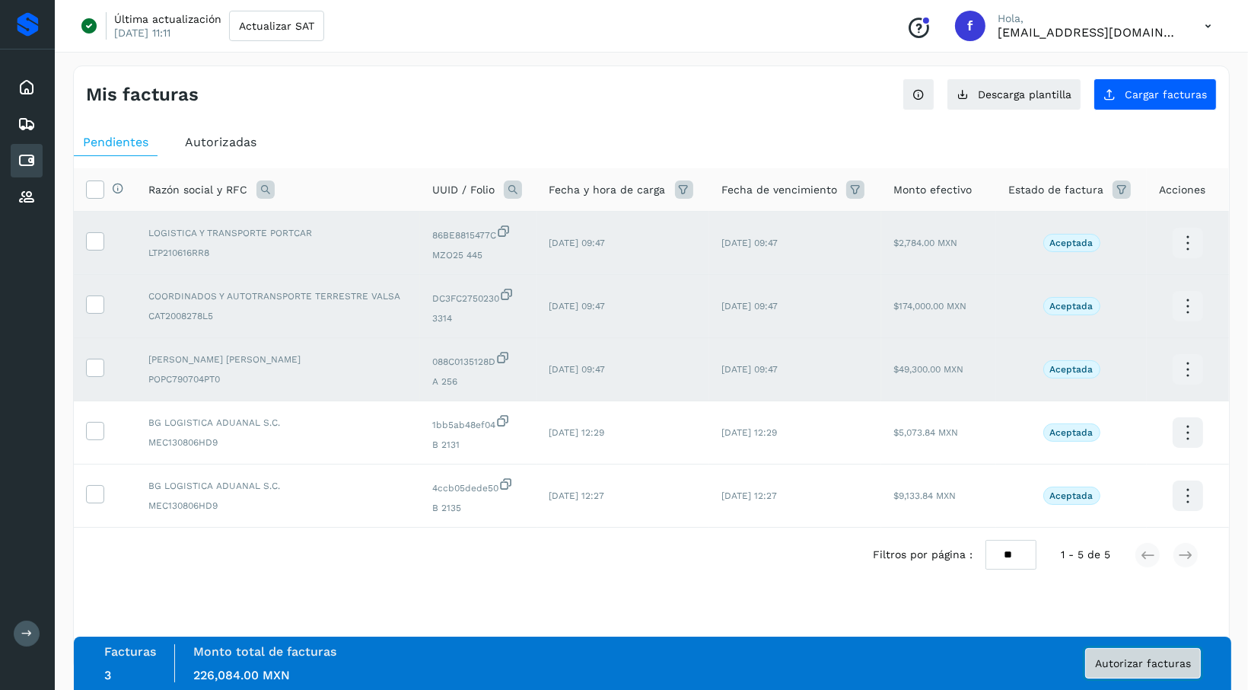
click at [1158, 662] on span "Autorizar facturas" at bounding box center [1143, 663] width 96 height 11
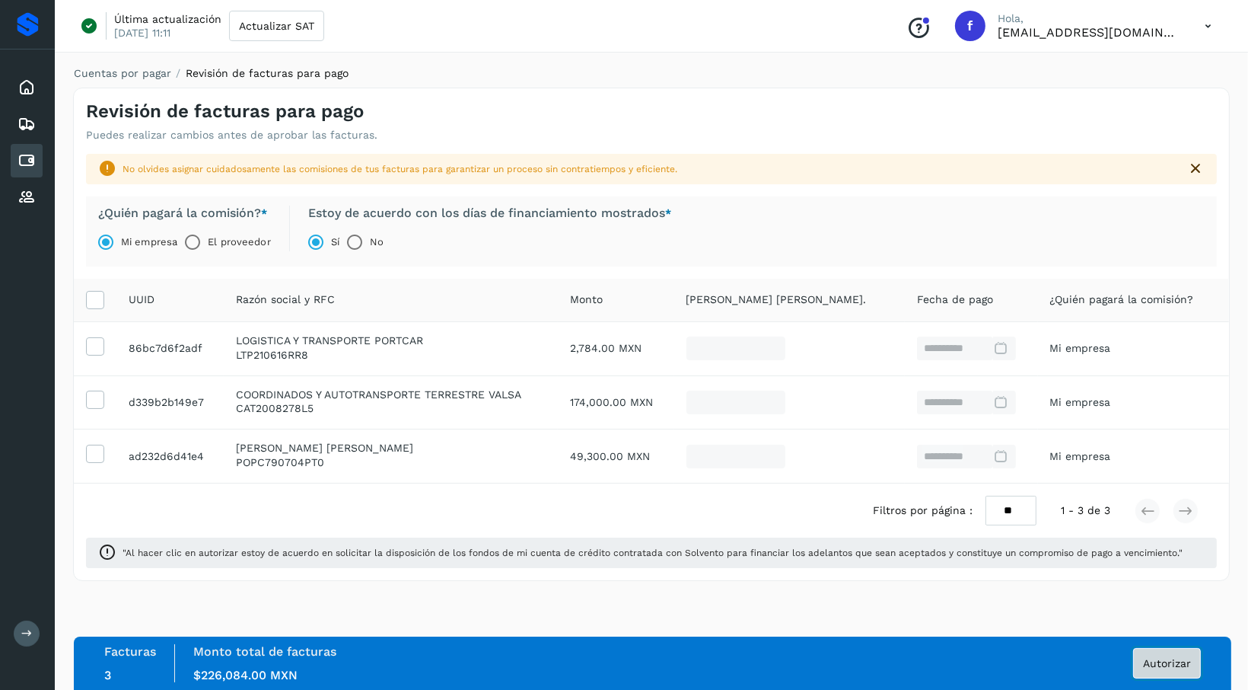
click at [1159, 665] on span "Autorizar" at bounding box center [1167, 663] width 48 height 11
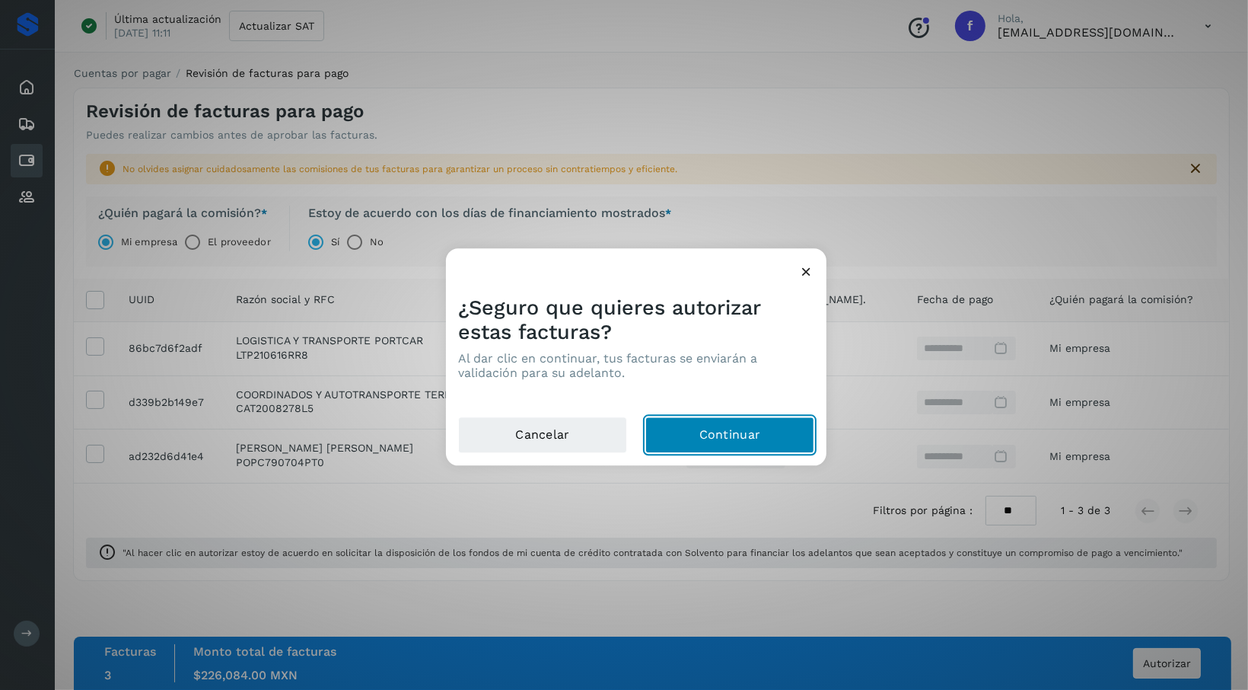
click at [744, 436] on button "Continuar" at bounding box center [730, 435] width 169 height 37
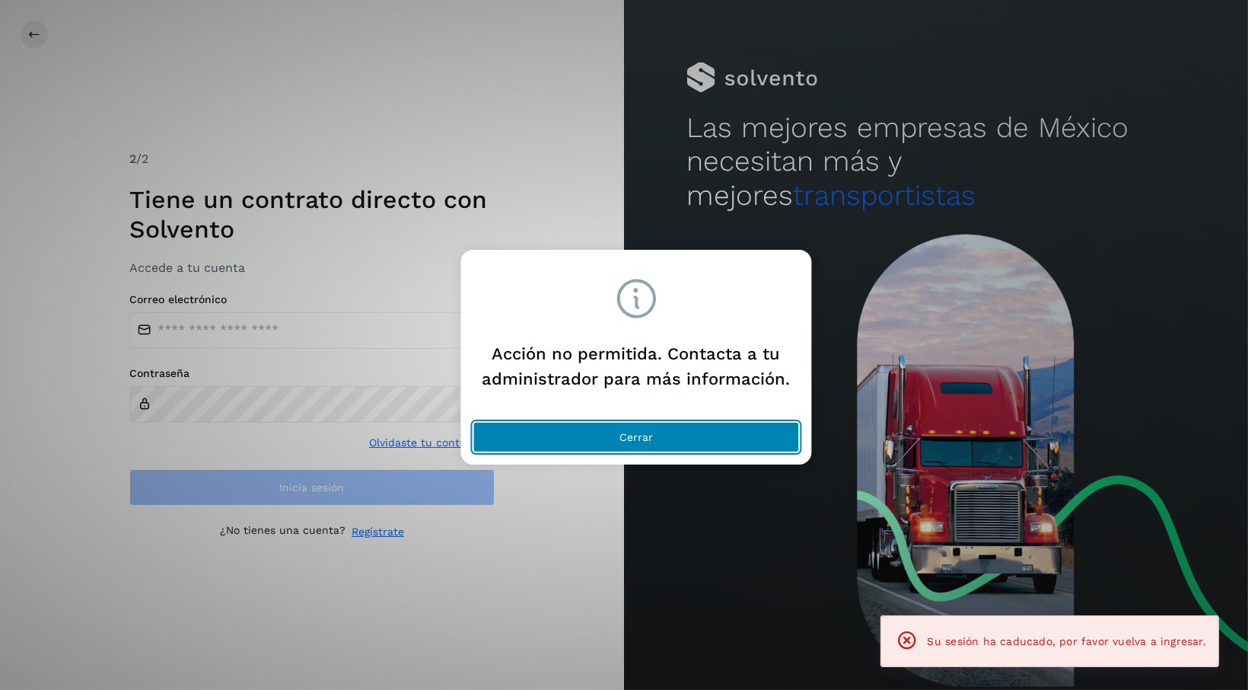
click at [683, 437] on button "Cerrar" at bounding box center [636, 437] width 327 height 30
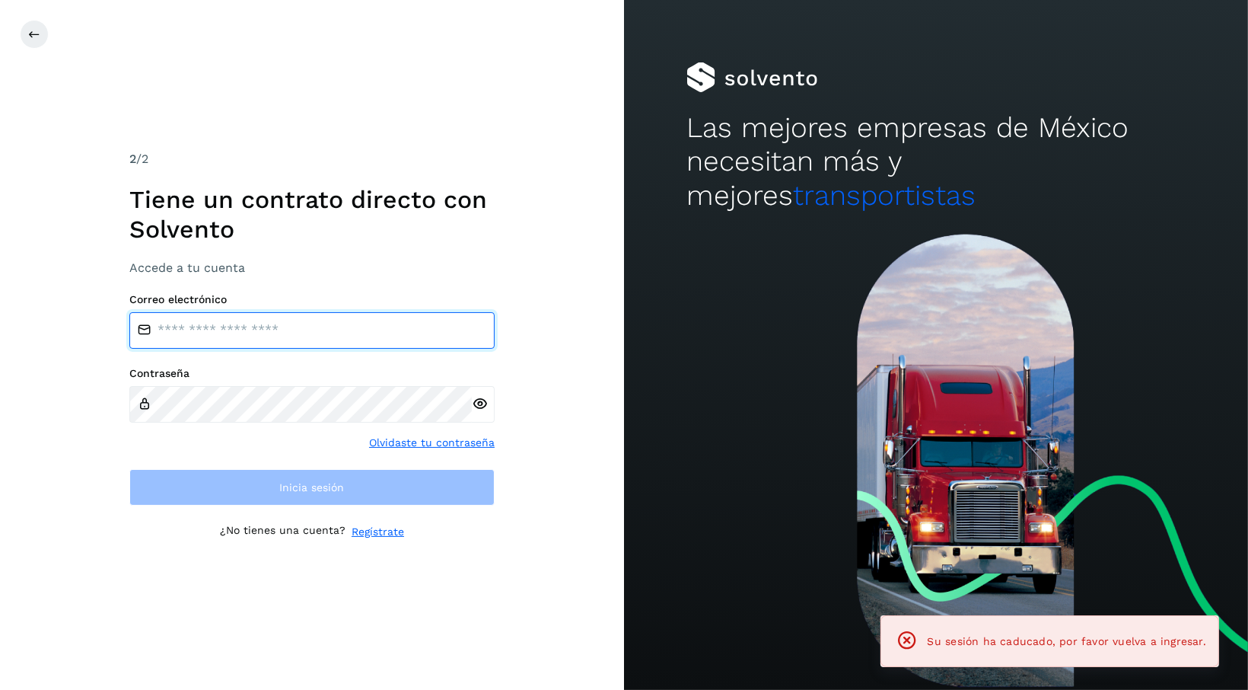
click at [187, 327] on input "email" at bounding box center [311, 330] width 365 height 37
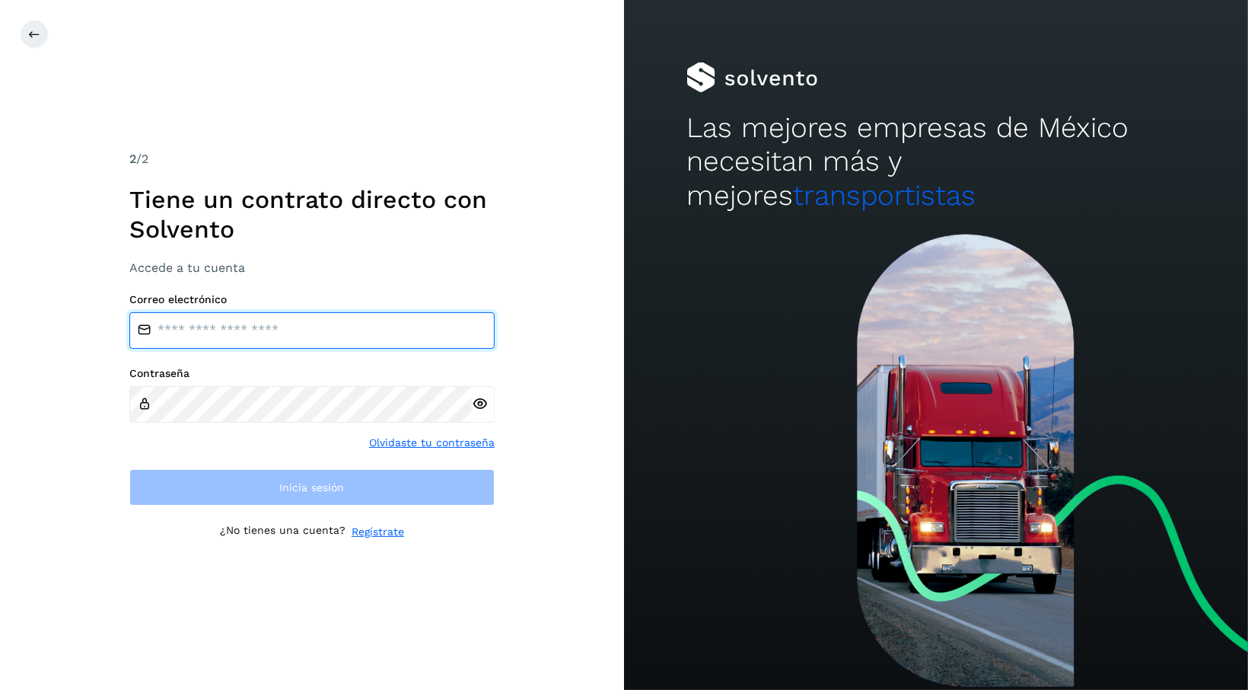
type input "**********"
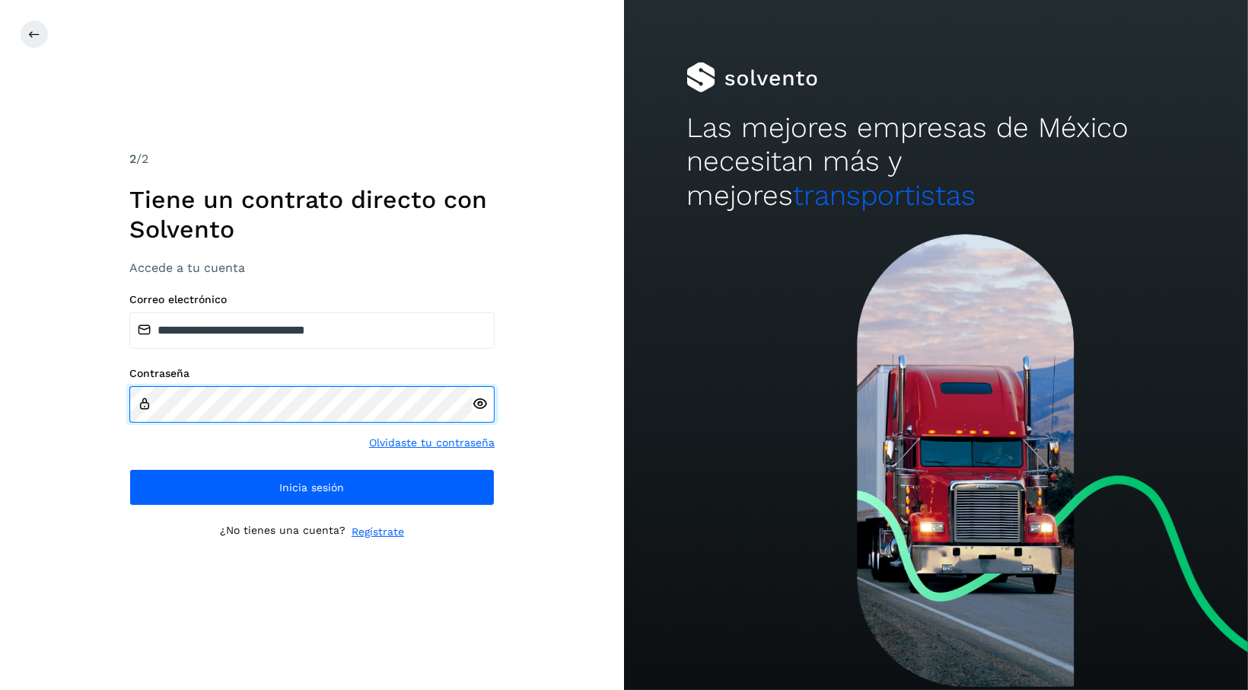
click at [0, 381] on html "**********" at bounding box center [624, 345] width 1248 height 690
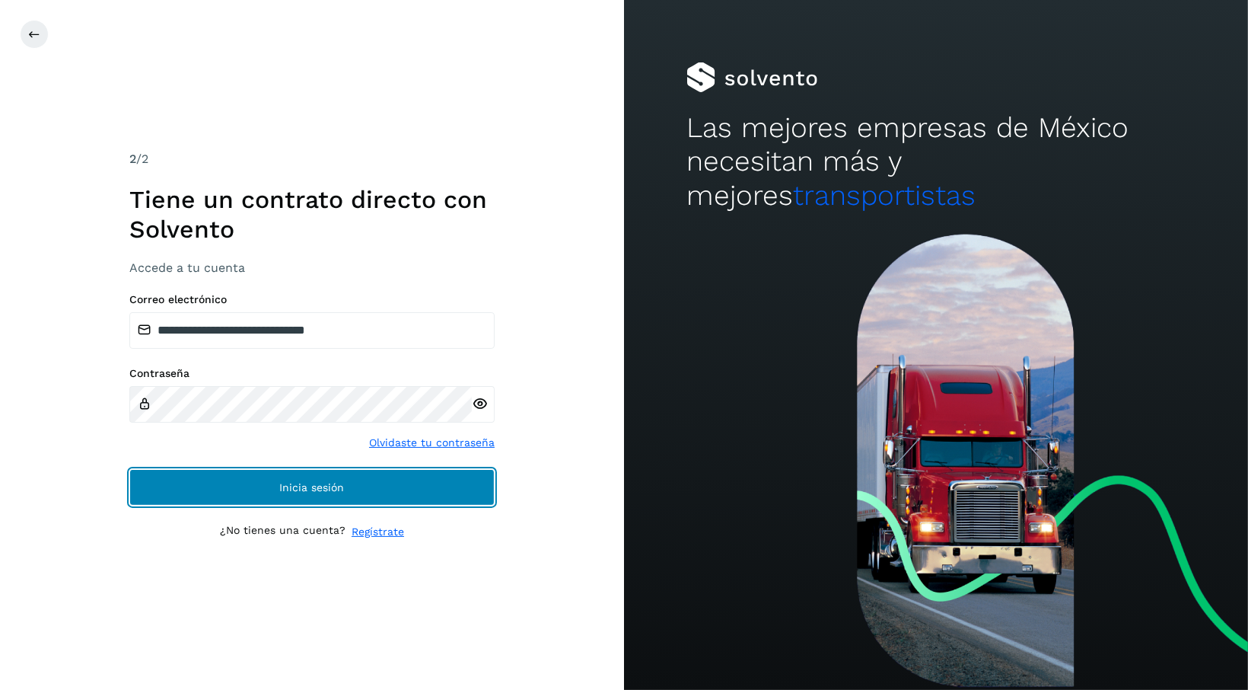
click at [277, 487] on button "Inicia sesión" at bounding box center [311, 487] width 365 height 37
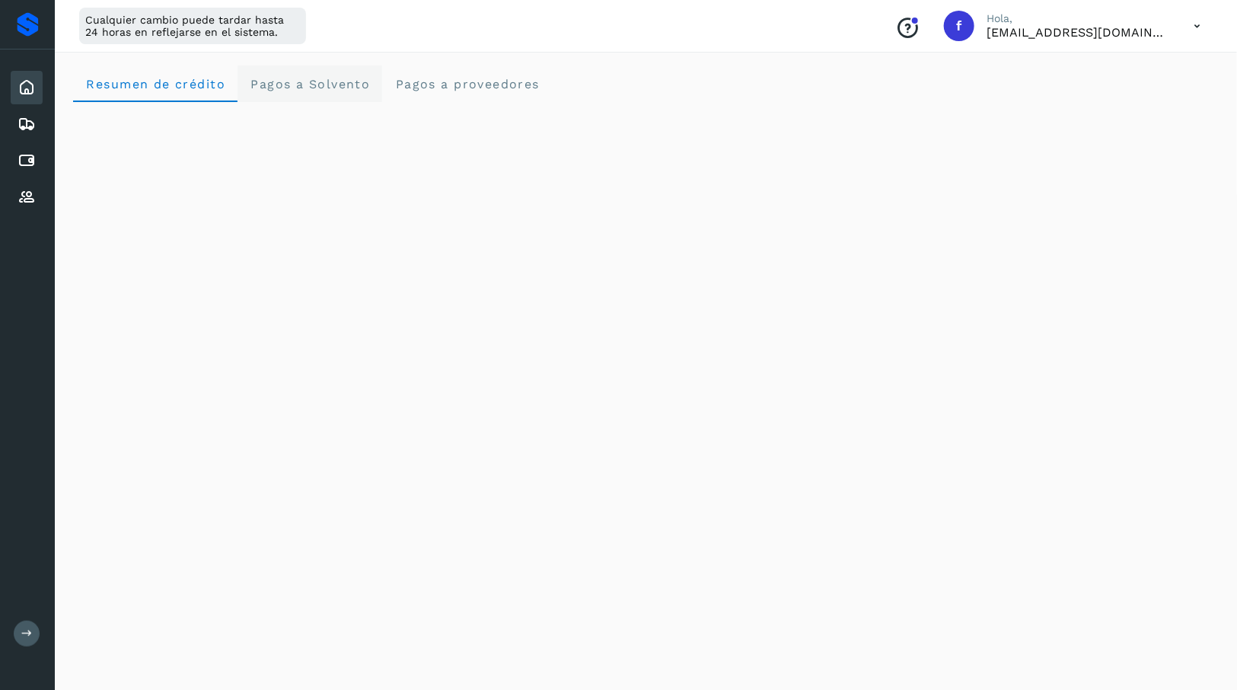
click at [332, 91] on span "Pagos a Solvento" at bounding box center [310, 84] width 120 height 14
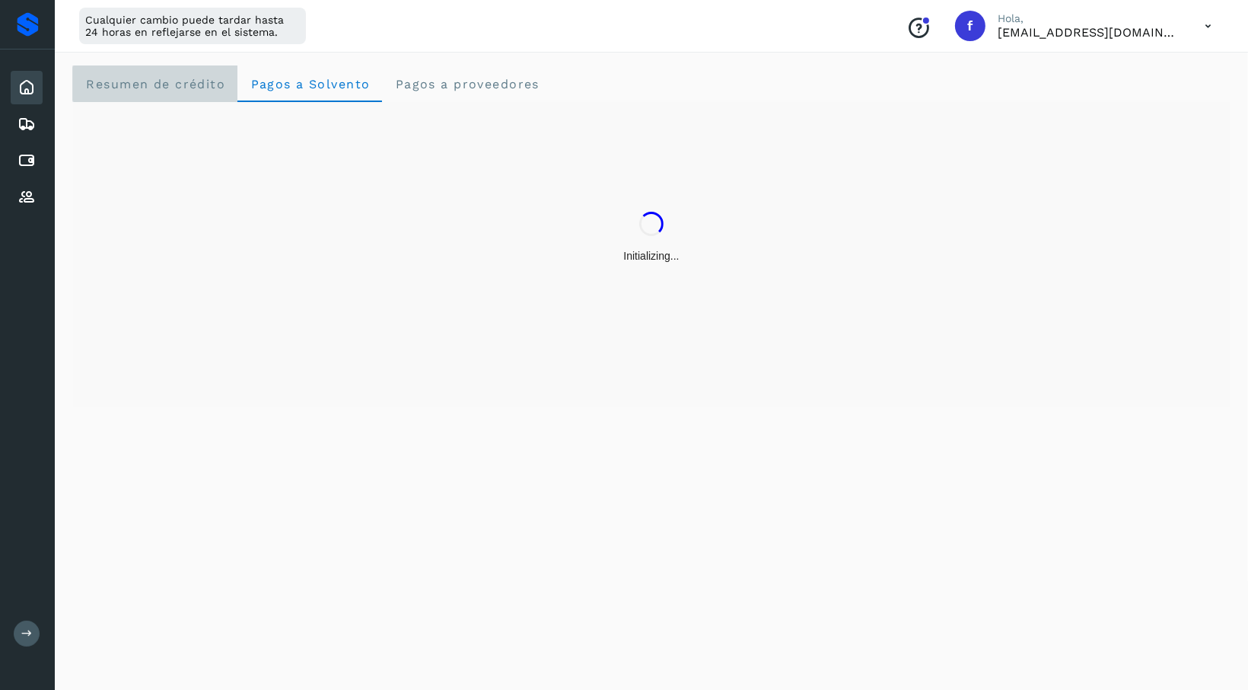
click at [153, 95] on crédito "Resumen de crédito" at bounding box center [155, 83] width 164 height 37
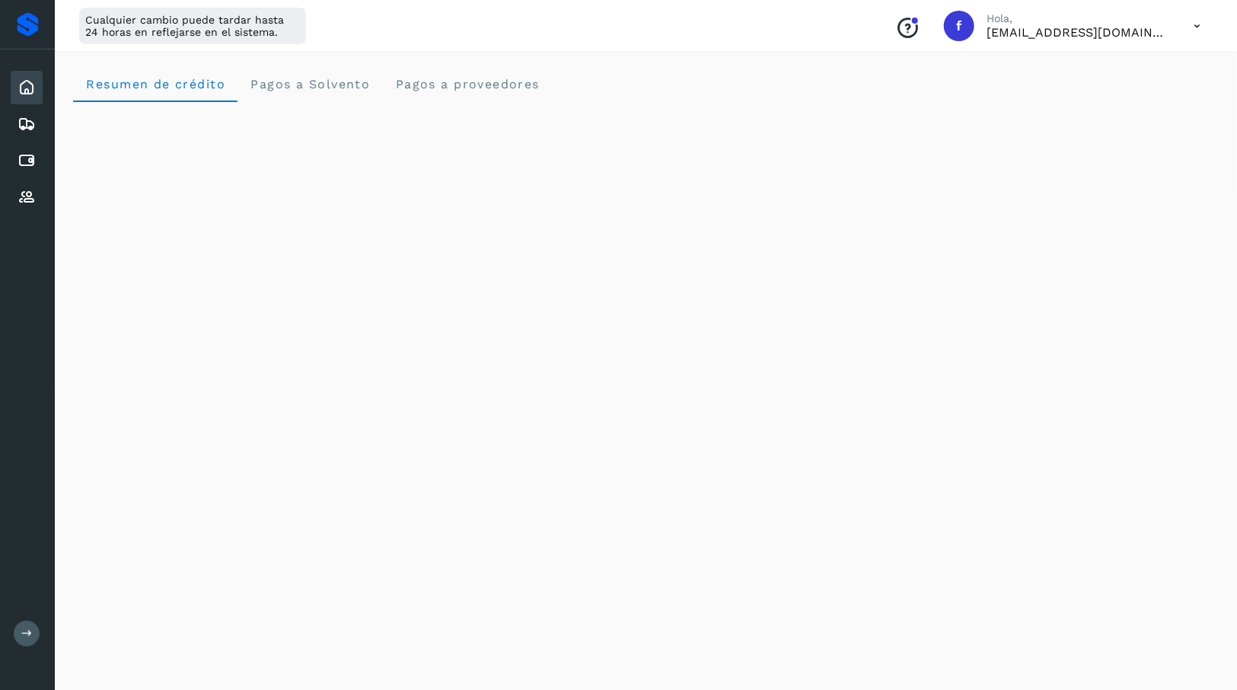
click at [29, 84] on icon at bounding box center [27, 87] width 18 height 18
click at [33, 161] on icon at bounding box center [27, 160] width 18 height 18
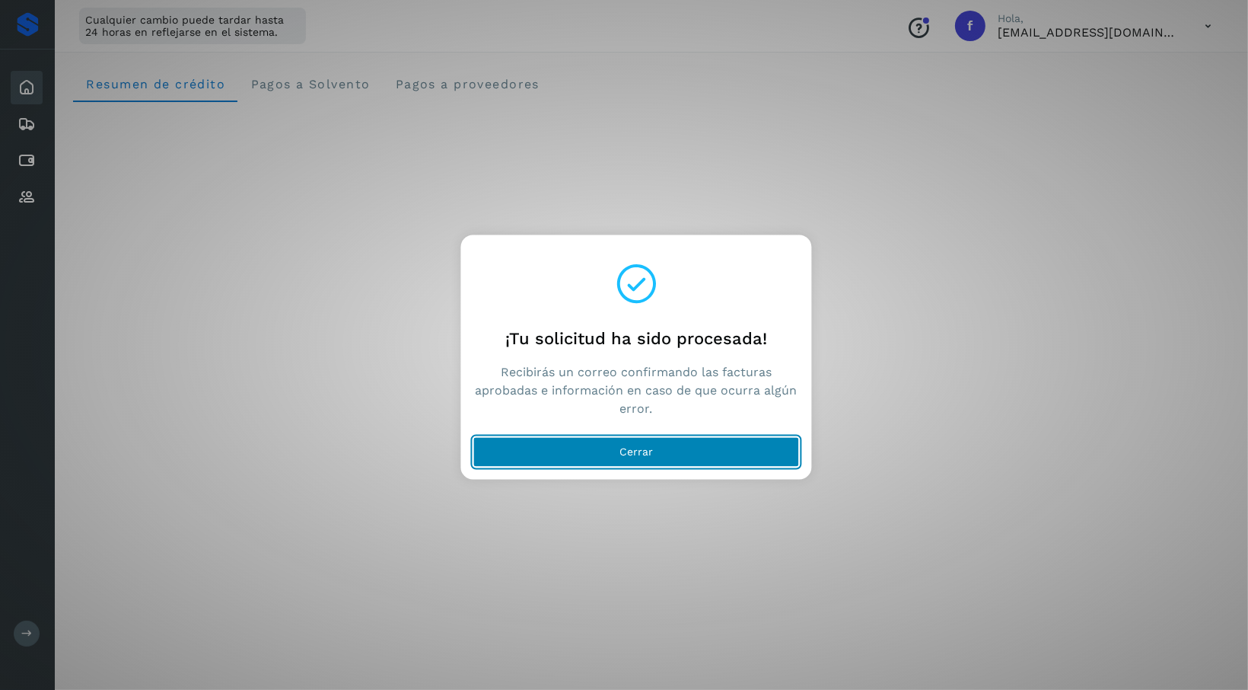
click at [667, 449] on button "Cerrar" at bounding box center [636, 452] width 327 height 30
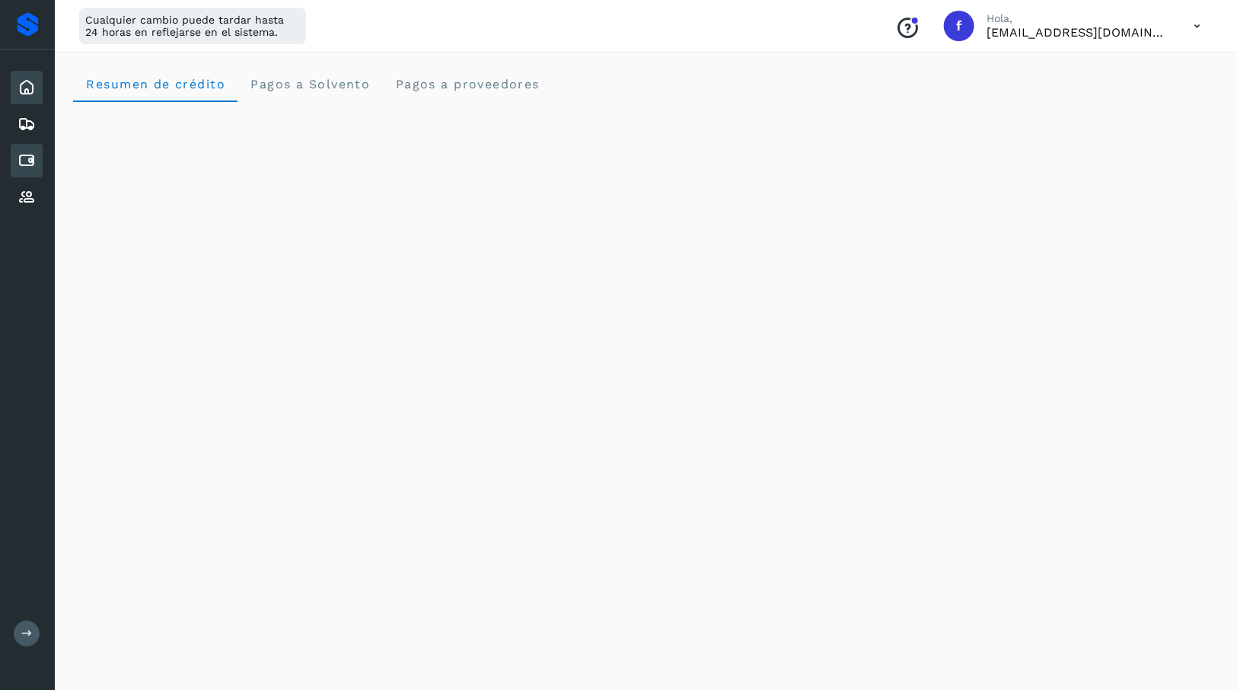
click at [25, 158] on icon at bounding box center [27, 160] width 18 height 18
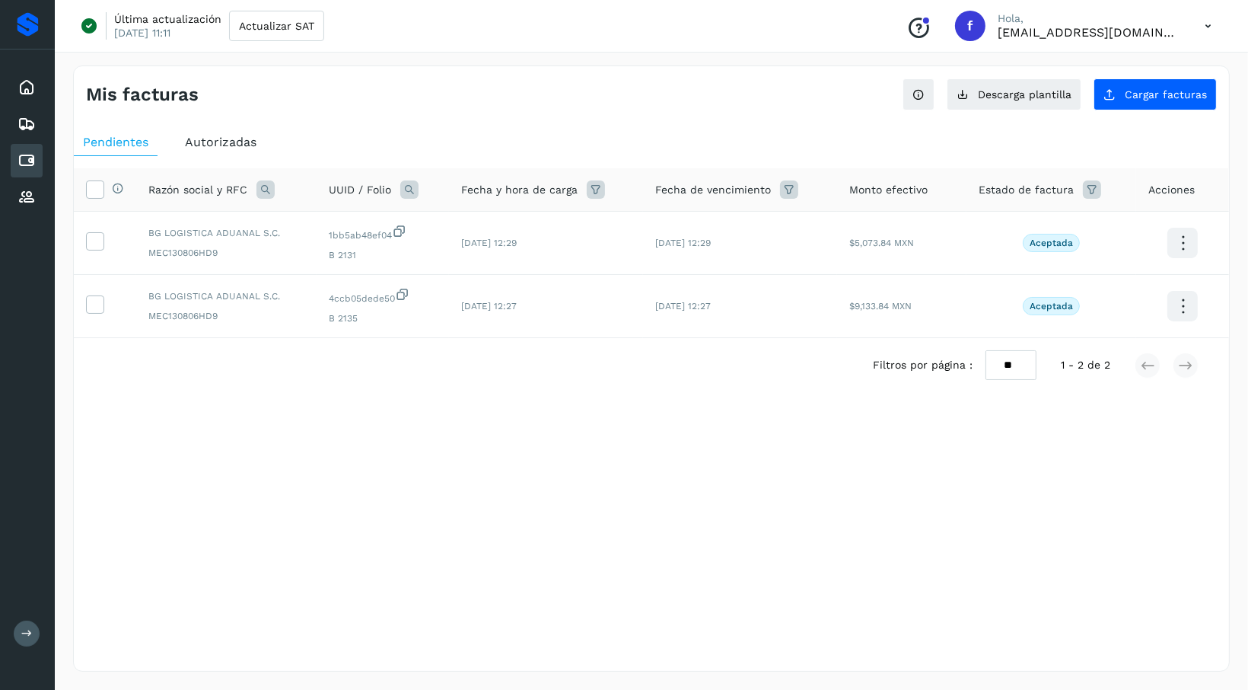
click at [213, 145] on span "Autorizadas" at bounding box center [221, 142] width 72 height 14
